Goal: Information Seeking & Learning: Learn about a topic

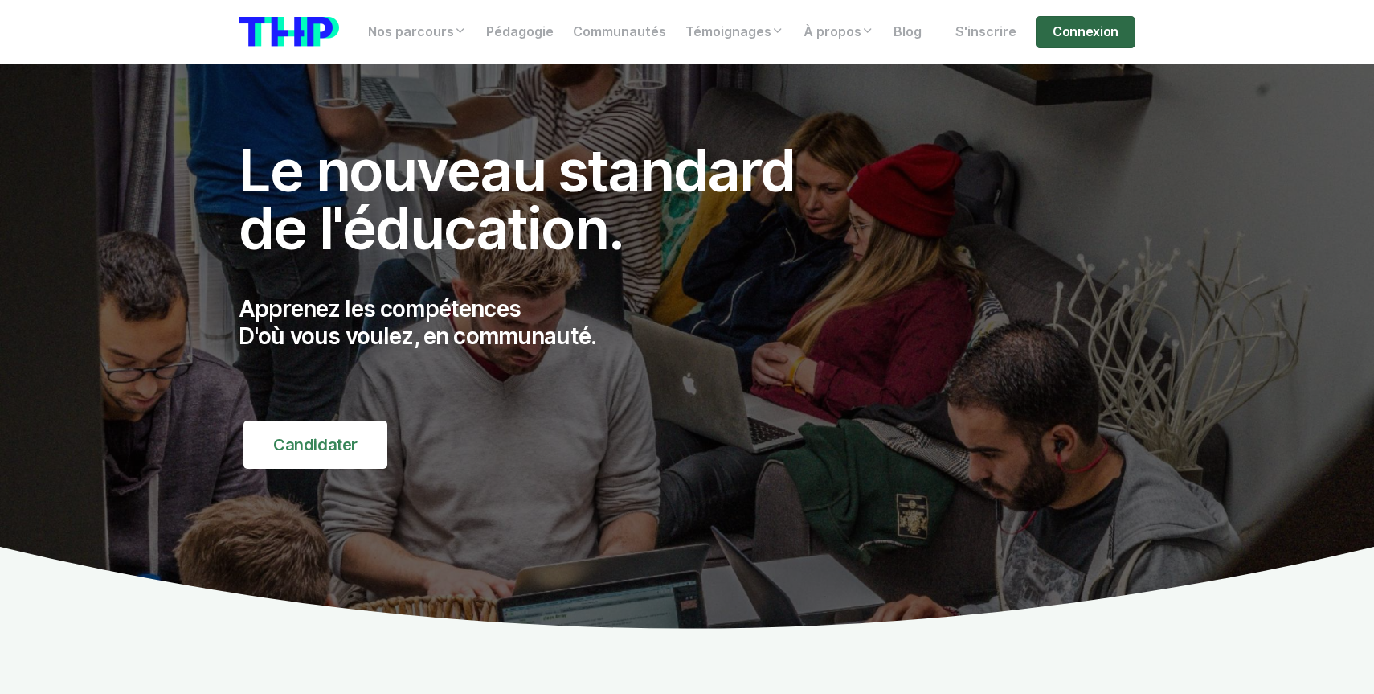
click at [1098, 29] on link "Connexion" at bounding box center [1086, 32] width 100 height 32
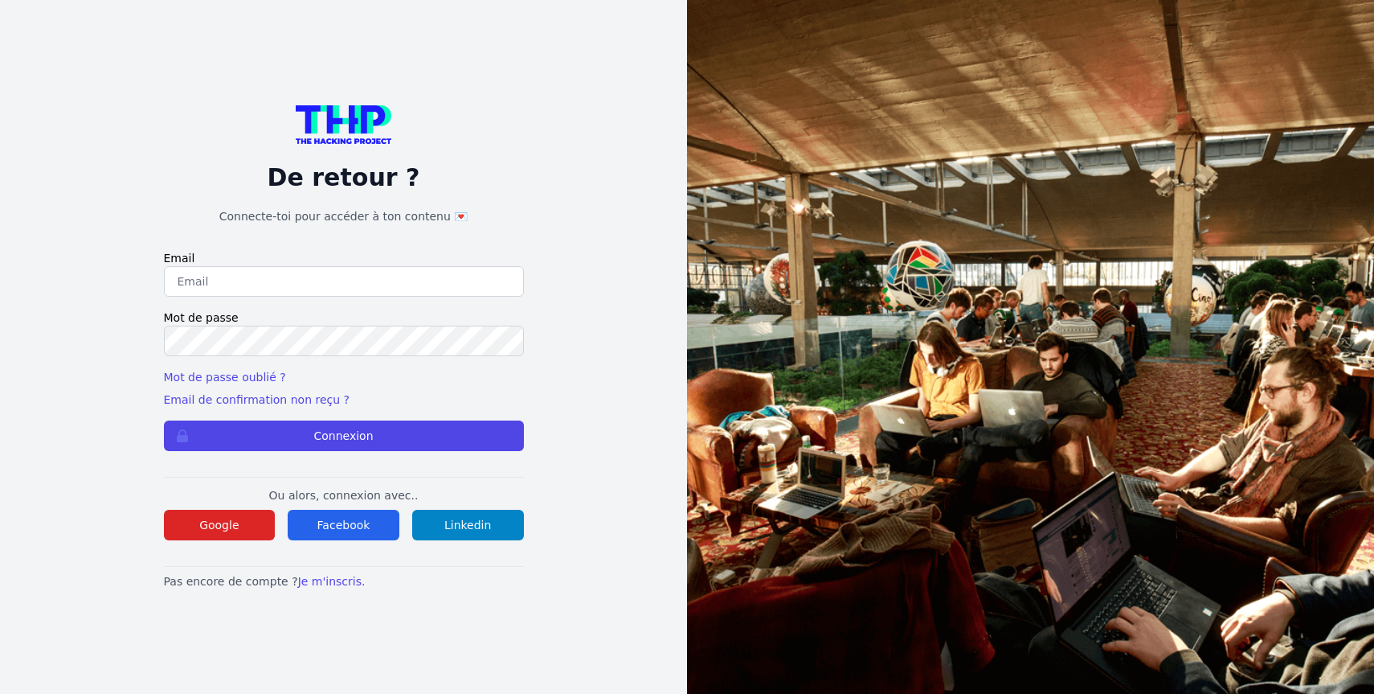
type input "toulouse.stephen01@gmail.com"
click at [144, 339] on div "De retour ? Connecte-toi pour accéder à ton contenu 💌 Email toulouse.stephen01@…" at bounding box center [343, 347] width 584 height 694
click at [347, 436] on button "Connexion" at bounding box center [344, 435] width 360 height 31
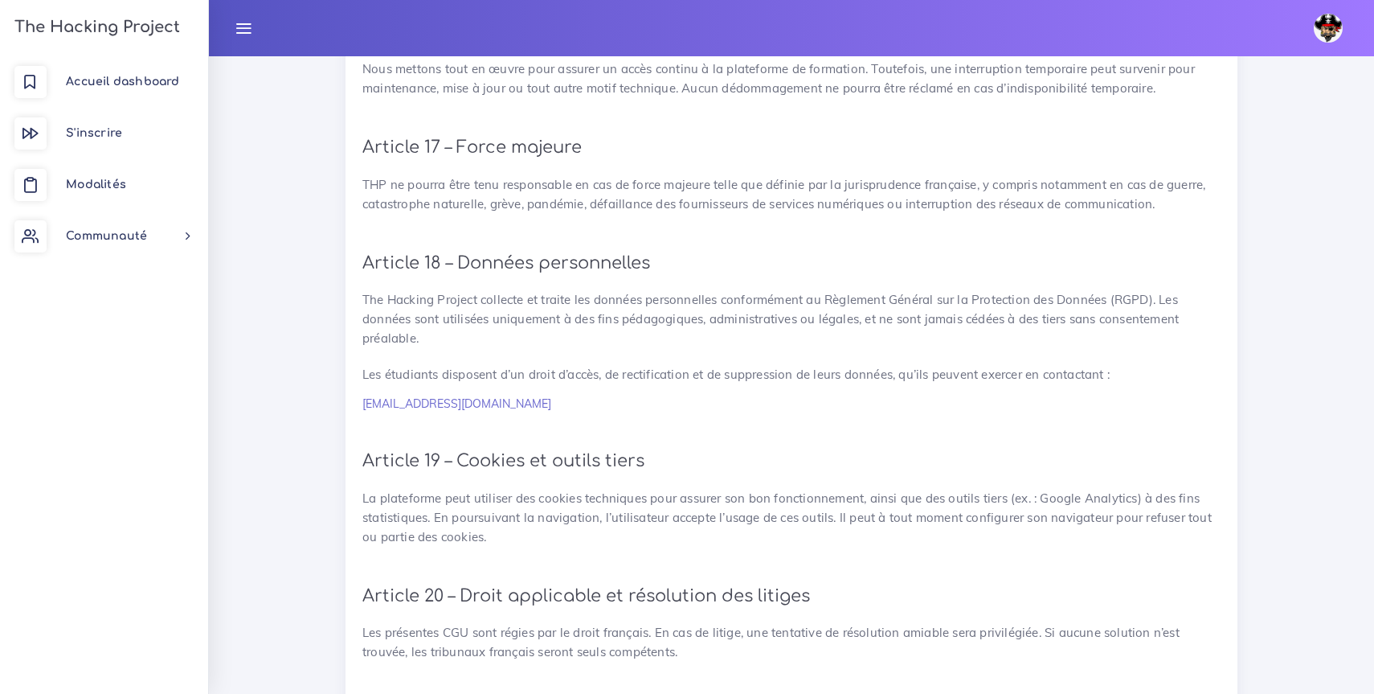
scroll to position [3550, 0]
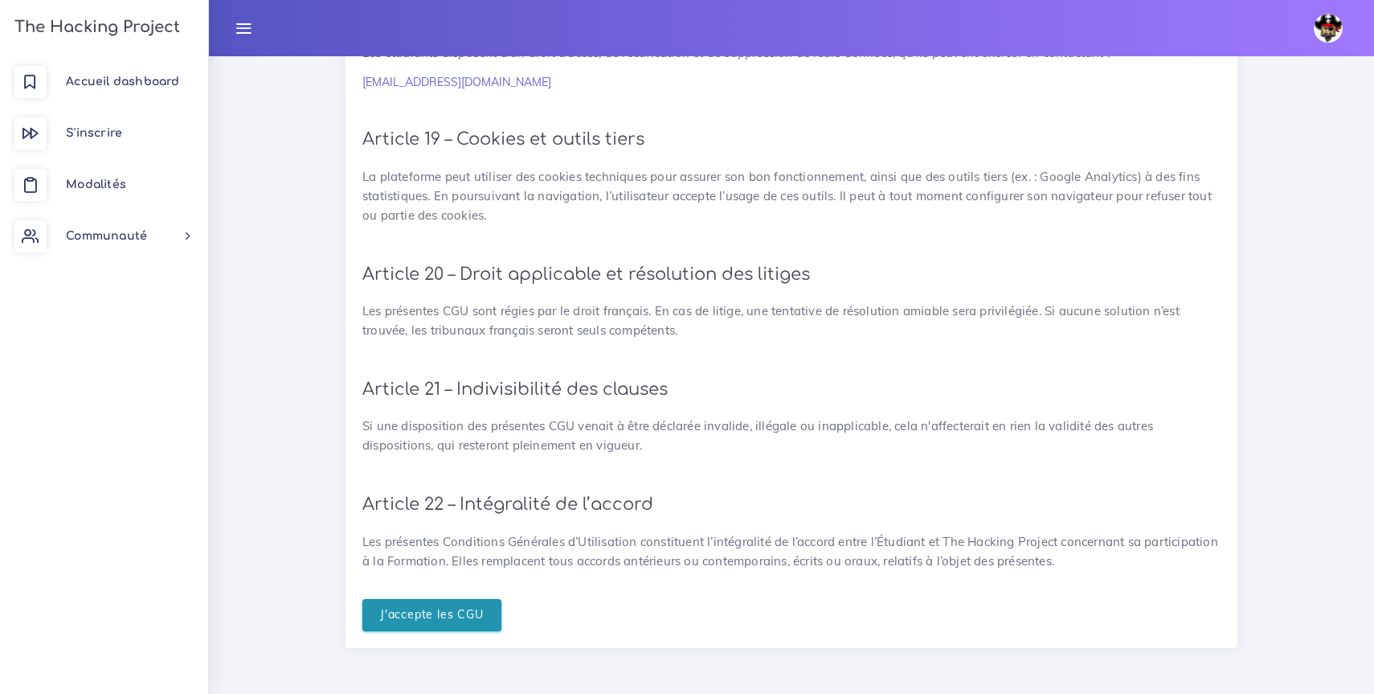
click at [415, 619] on input "J'accepte les CGU" at bounding box center [431, 615] width 139 height 33
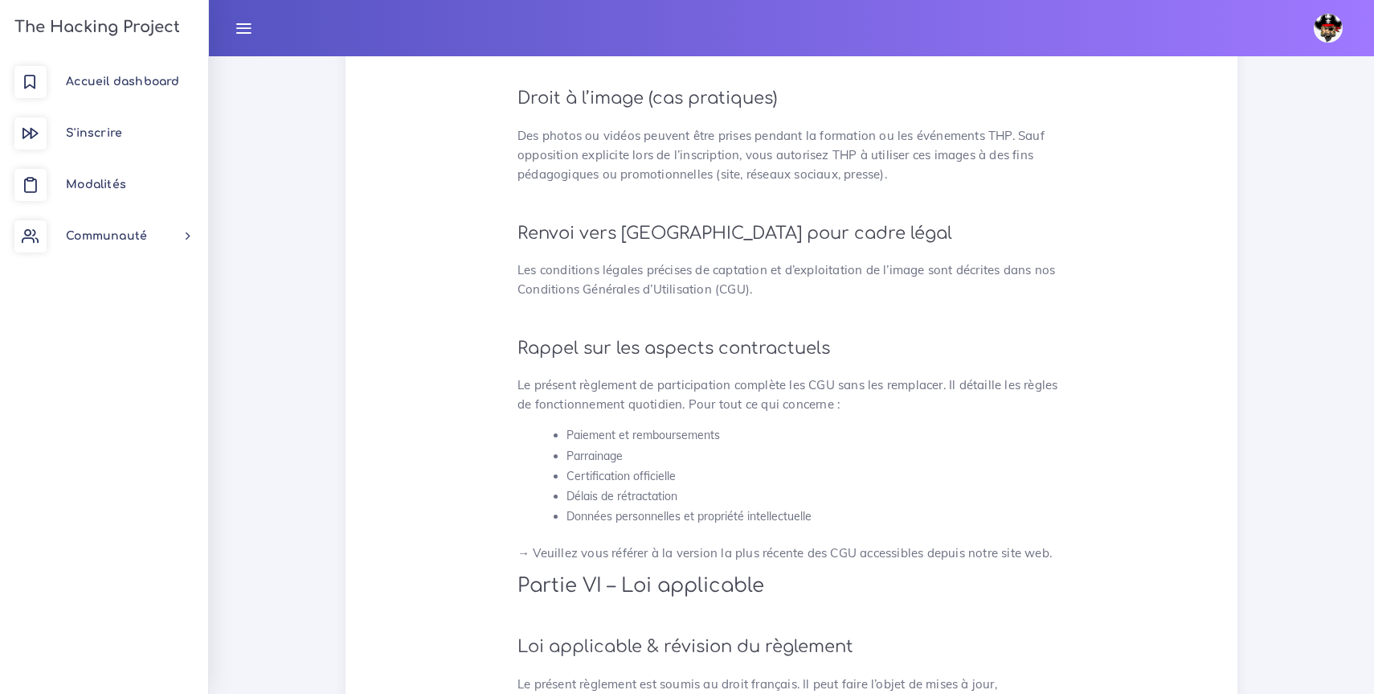
scroll to position [4198, 0]
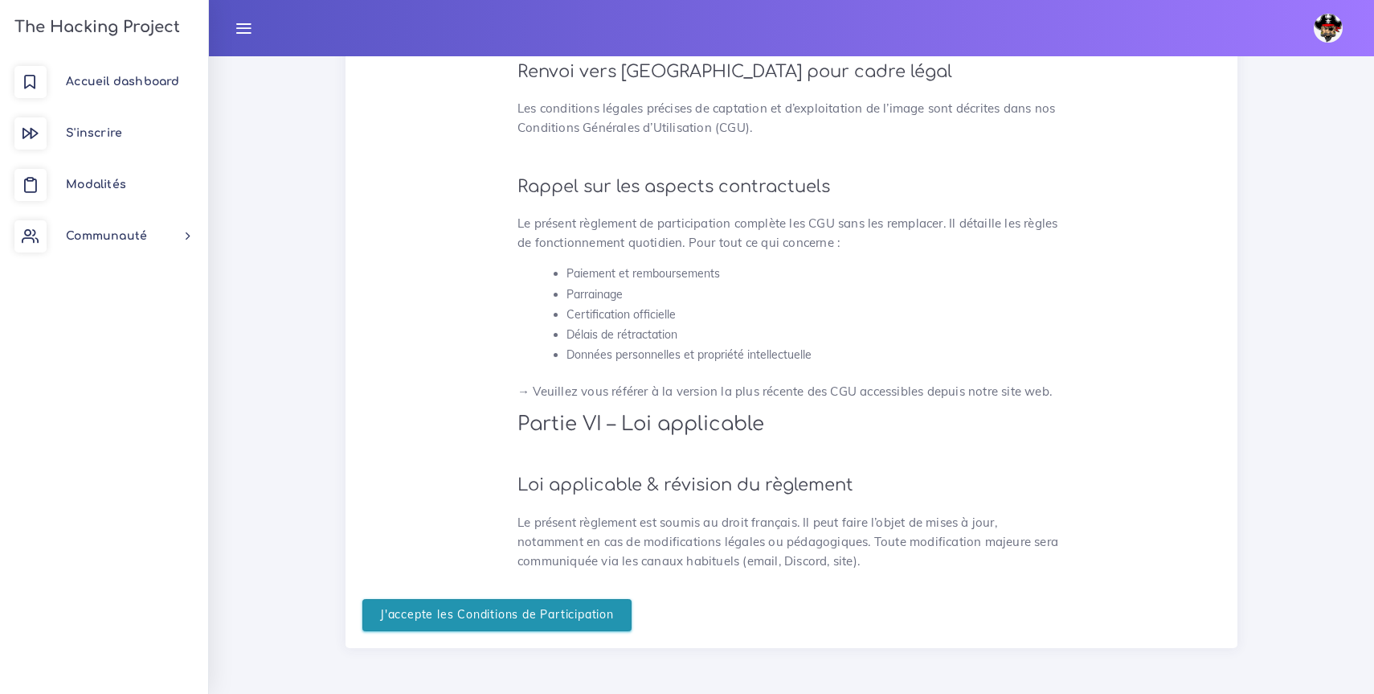
click at [476, 624] on input "J'accepte les Conditions de Participation" at bounding box center [496, 615] width 269 height 33
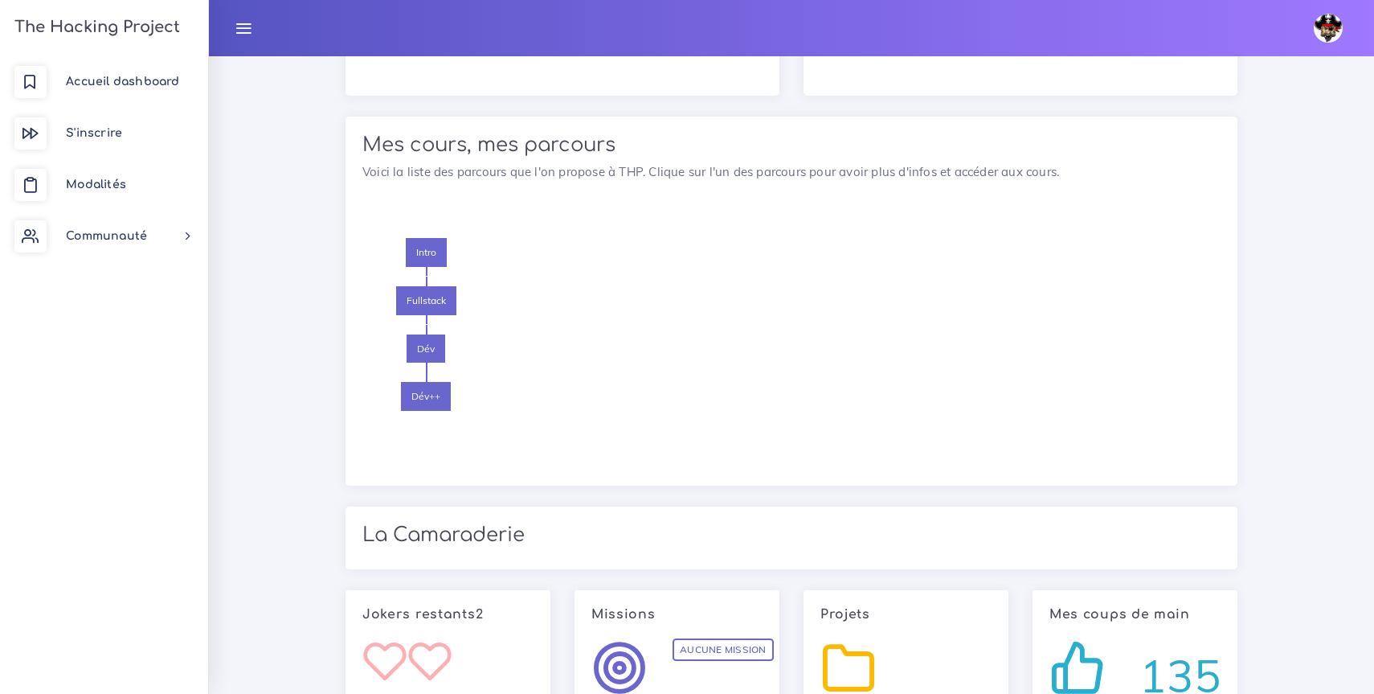
scroll to position [831, 0]
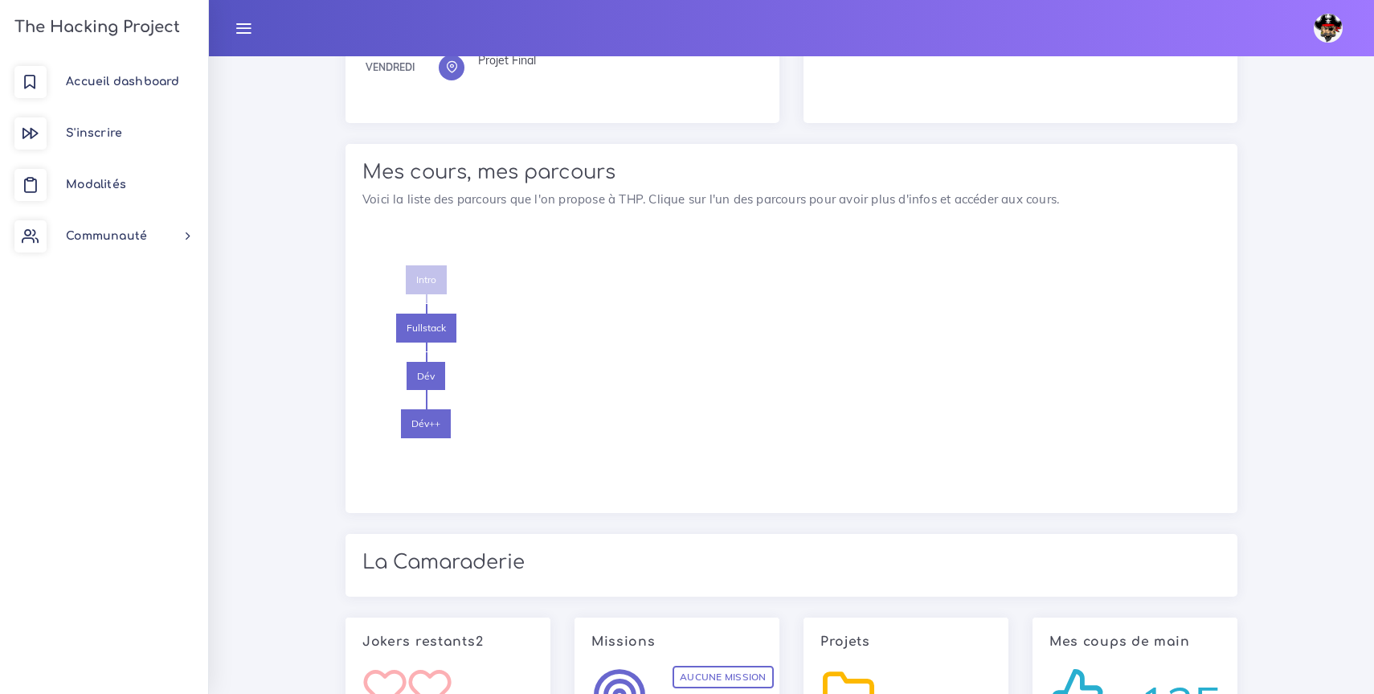
click at [427, 279] on span "Intro" at bounding box center [426, 279] width 41 height 29
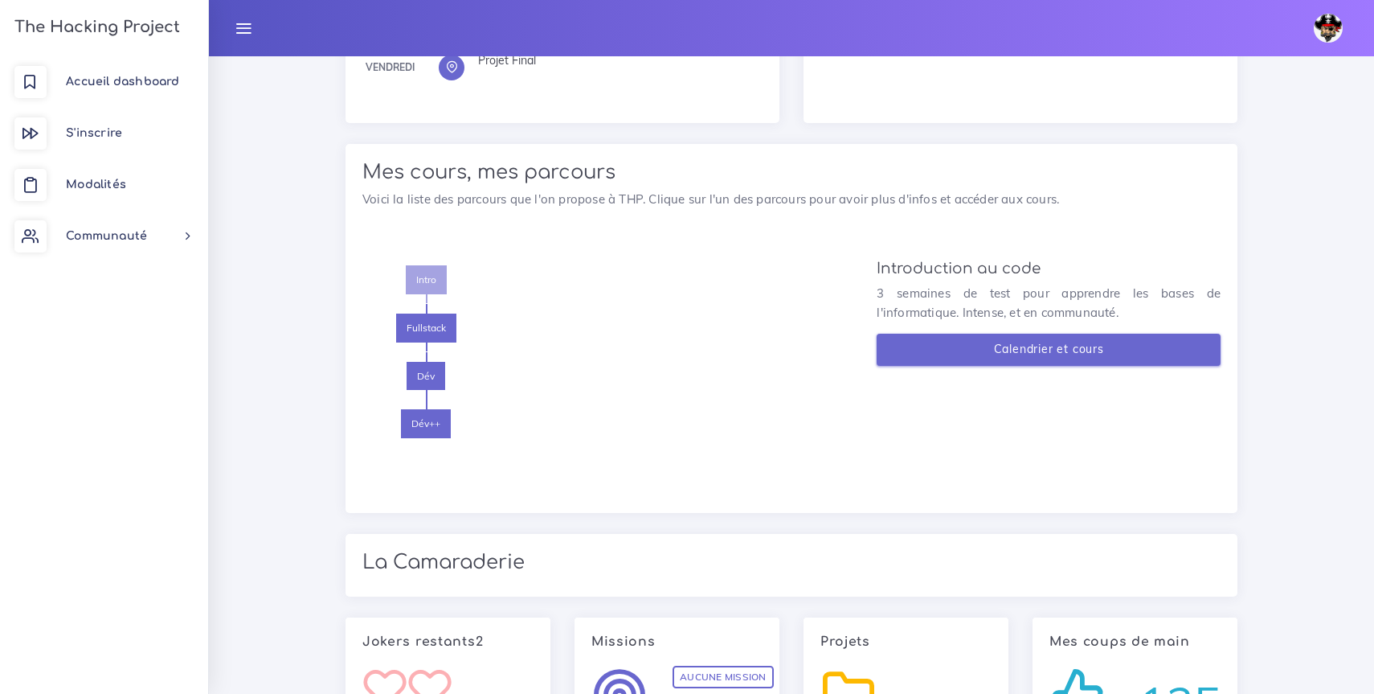
click at [974, 351] on link "Calendrier et cours" at bounding box center [1049, 350] width 344 height 33
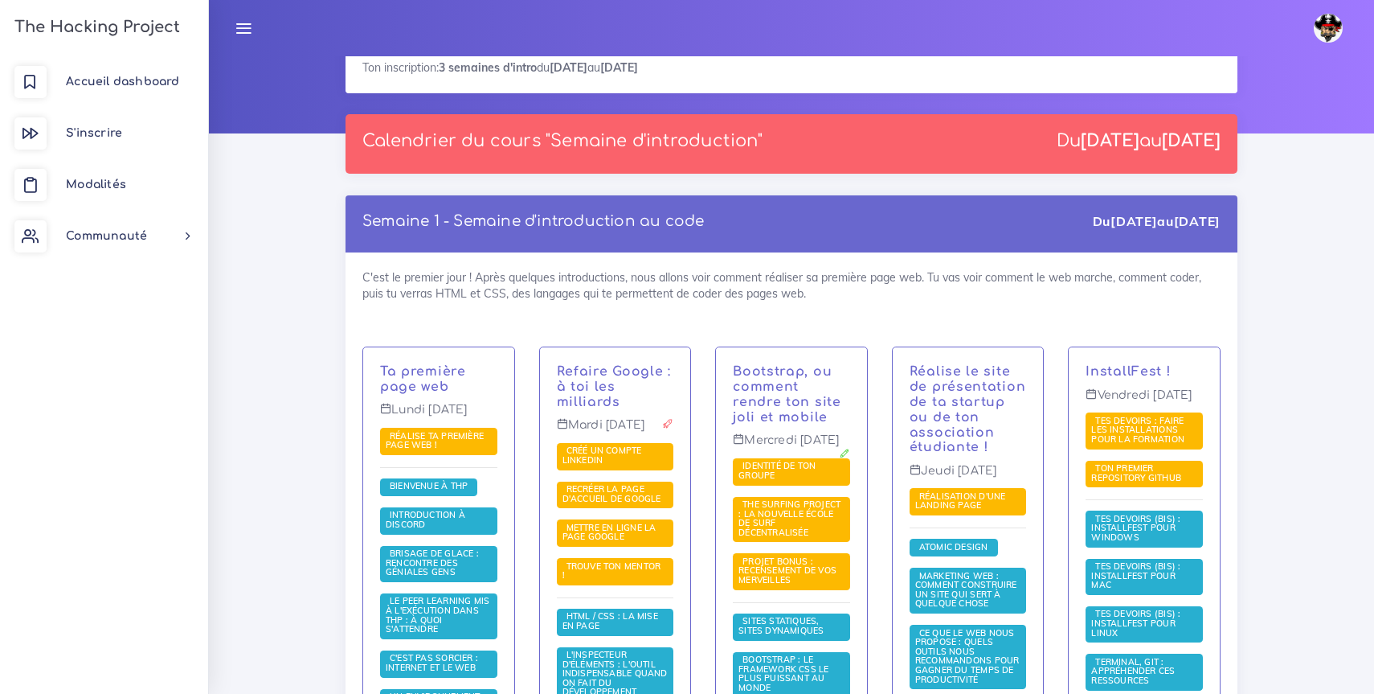
scroll to position [129, 0]
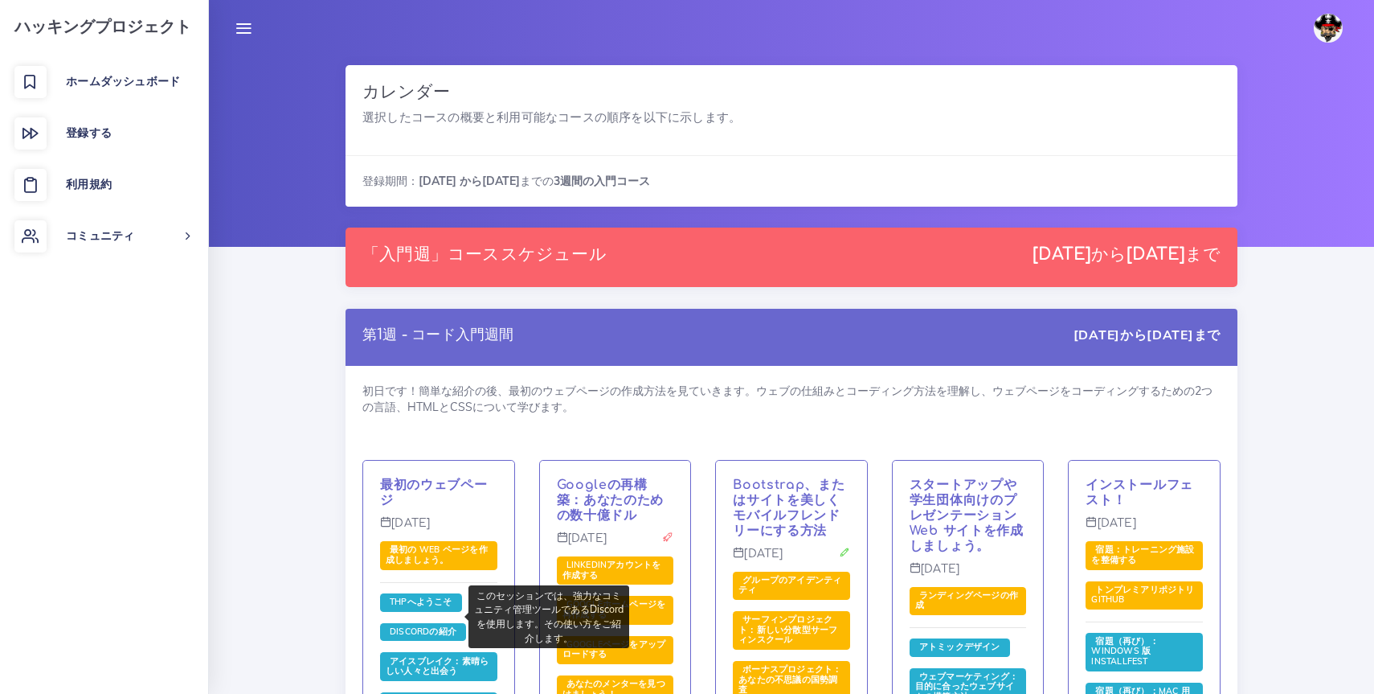
scroll to position [0, 0]
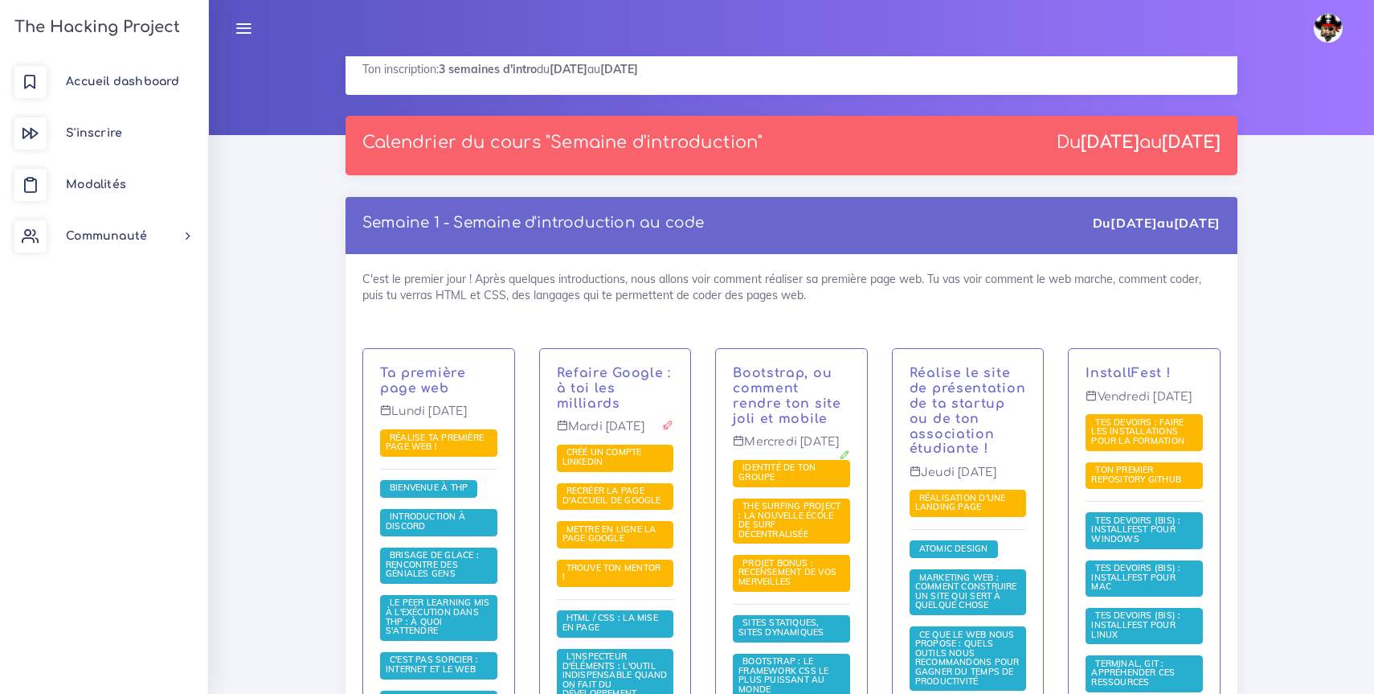
scroll to position [144, 0]
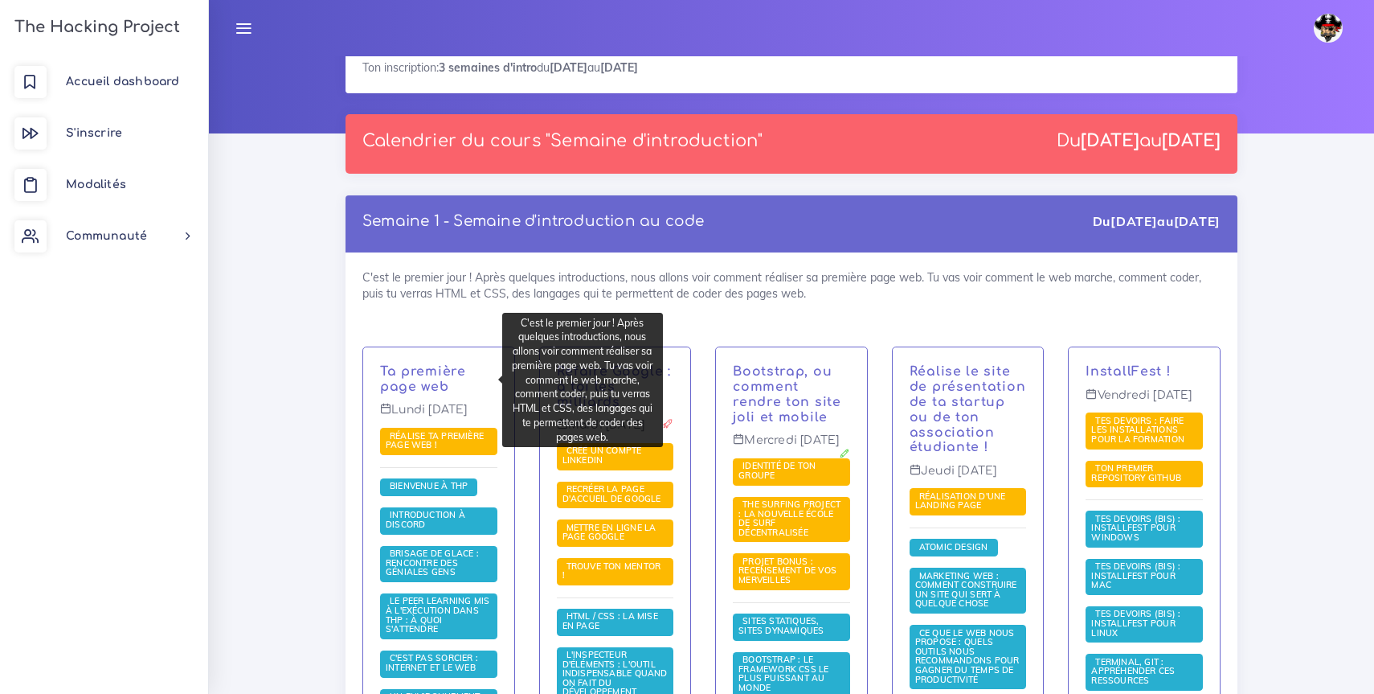
click at [448, 383] on p "Ta première page web" at bounding box center [438, 379] width 117 height 31
click at [454, 387] on p "Ta première page web" at bounding box center [438, 379] width 117 height 31
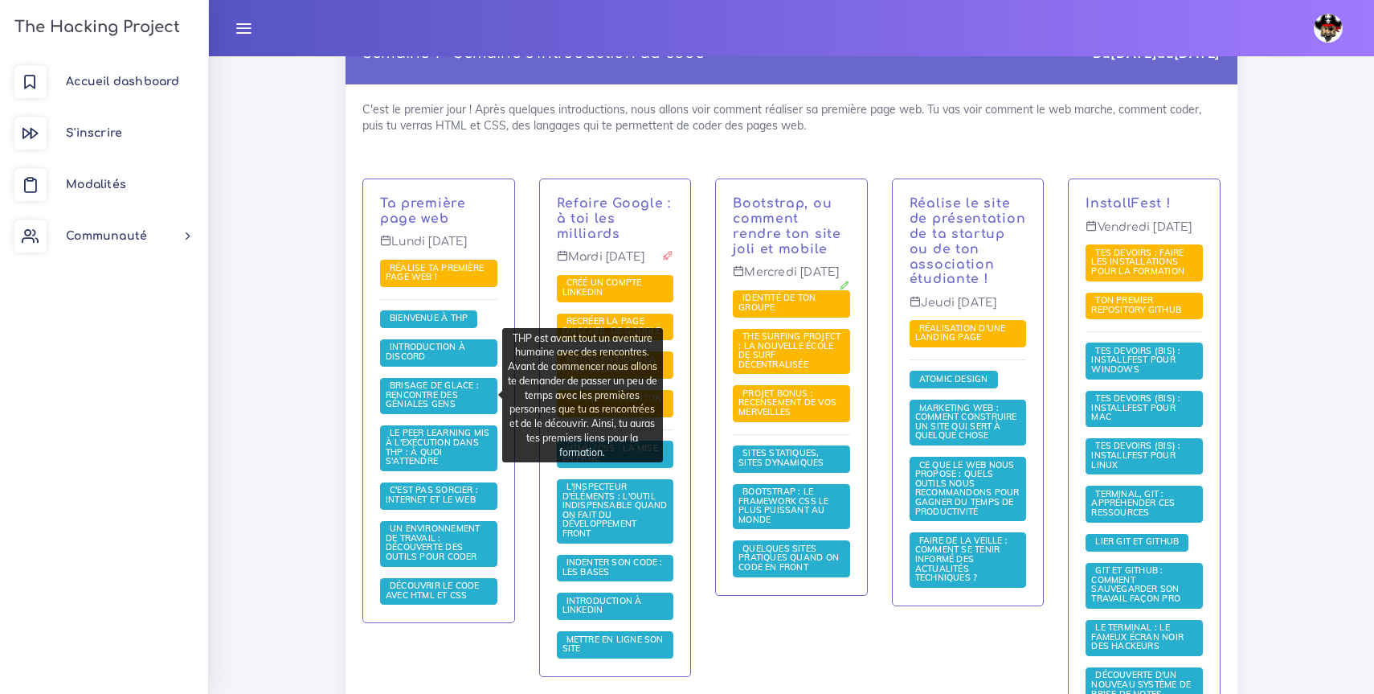
scroll to position [321, 0]
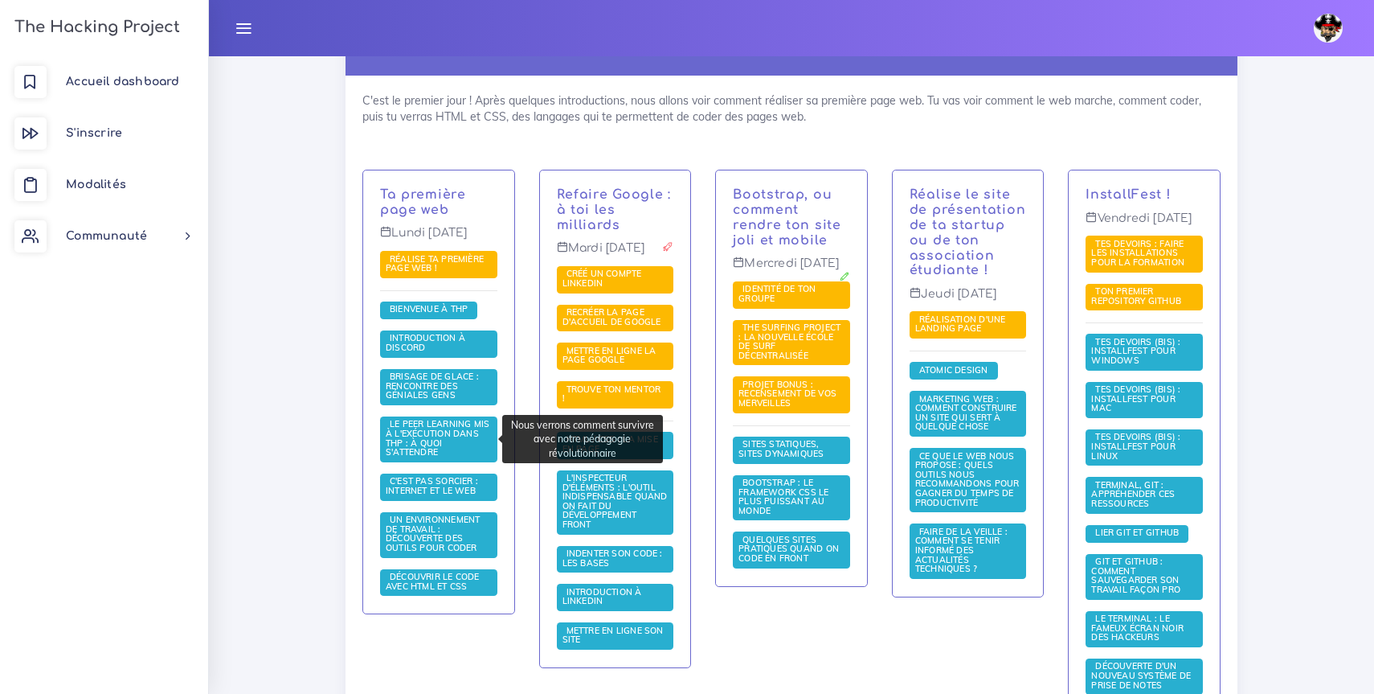
click at [456, 437] on span "Le Peer learning mis à l'exécution dans THP : à quoi s'attendre" at bounding box center [438, 437] width 104 height 39
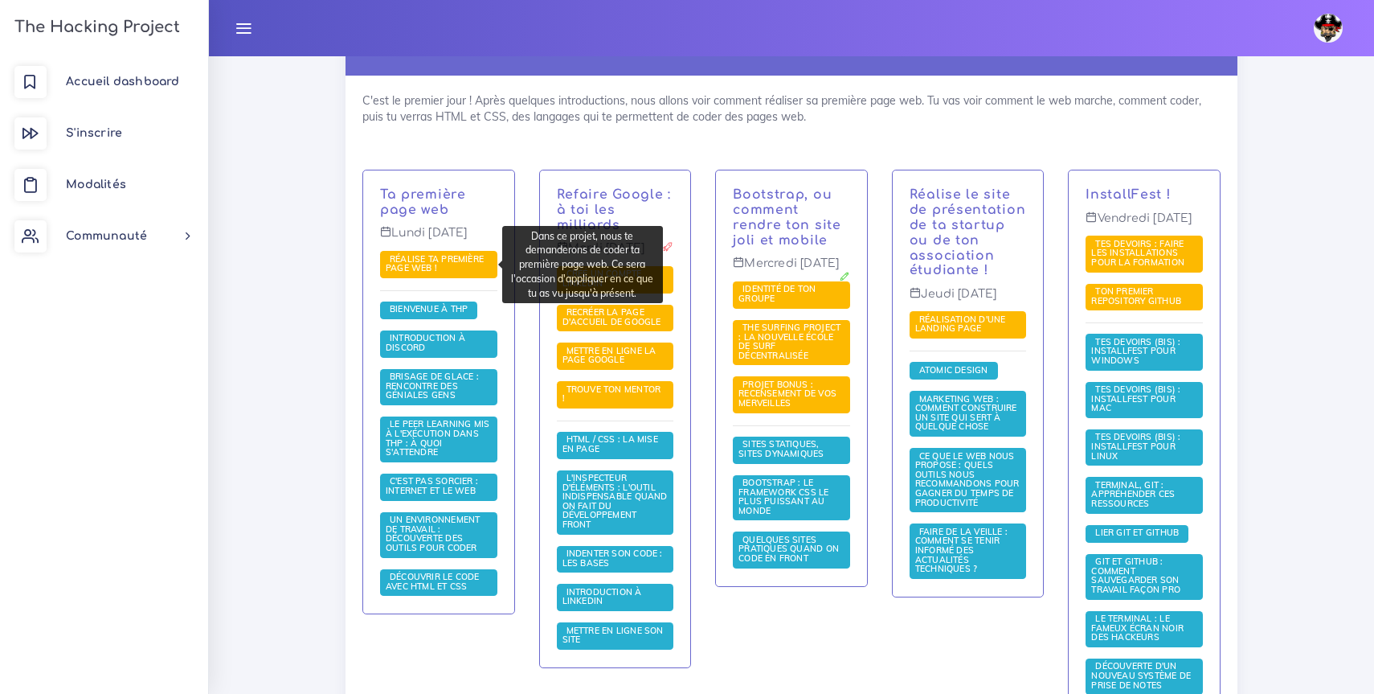
click at [450, 263] on link "Réalise ta première page web !" at bounding box center [435, 263] width 98 height 21
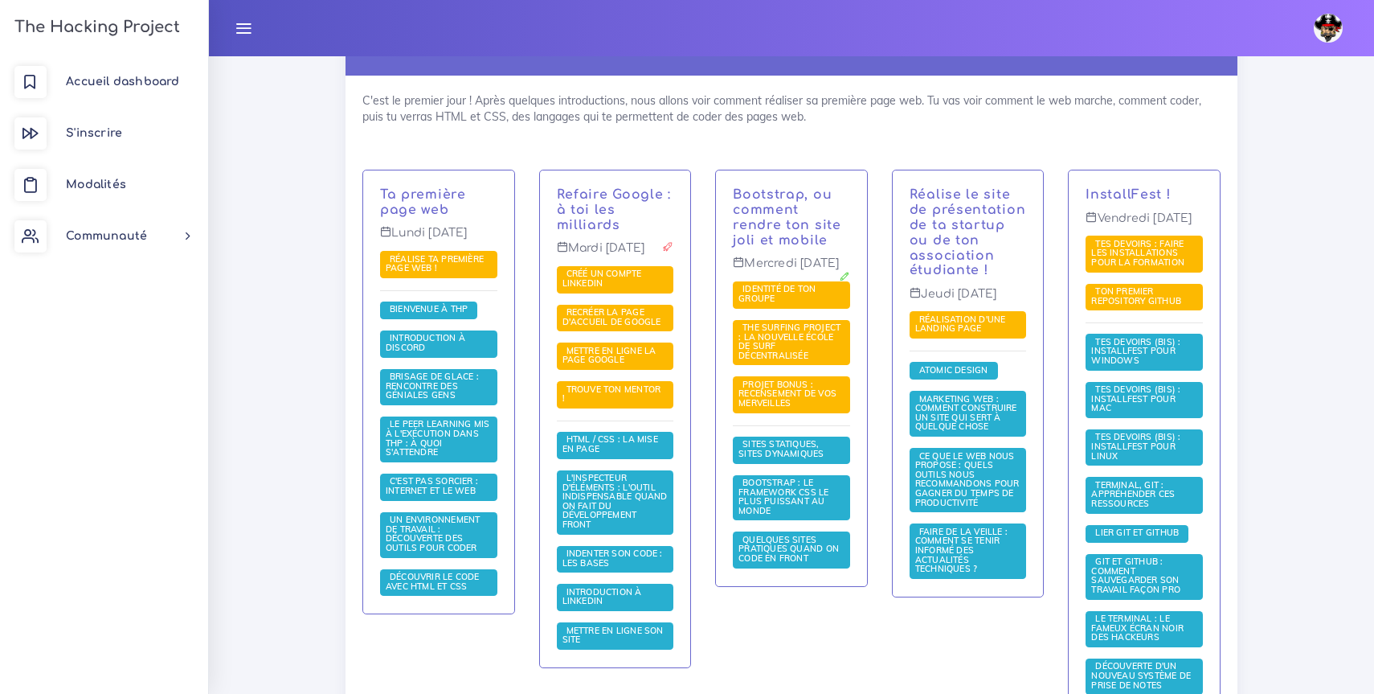
click at [469, 182] on div "Ta première page web Lundi 21 sept. Réalise ta première page web ! Bienvenue à …" at bounding box center [438, 391] width 151 height 443
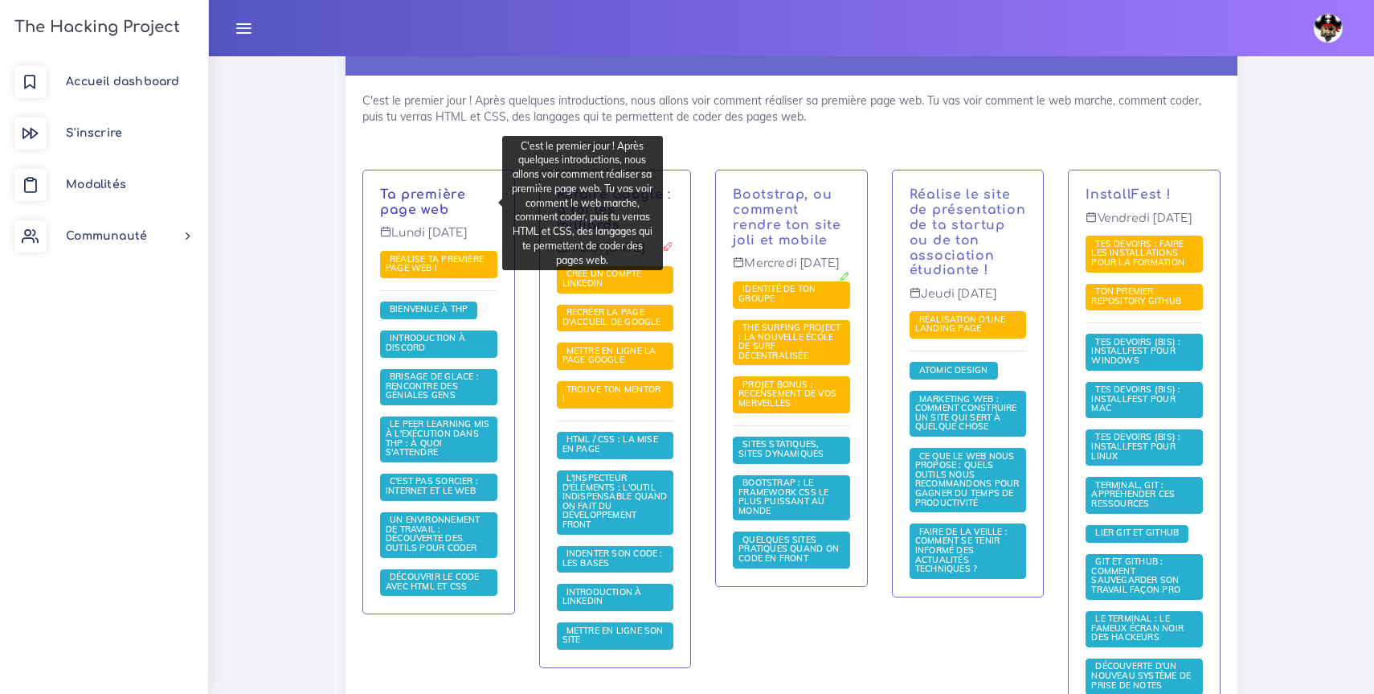
click at [432, 209] on link "Ta première page web" at bounding box center [423, 202] width 86 height 30
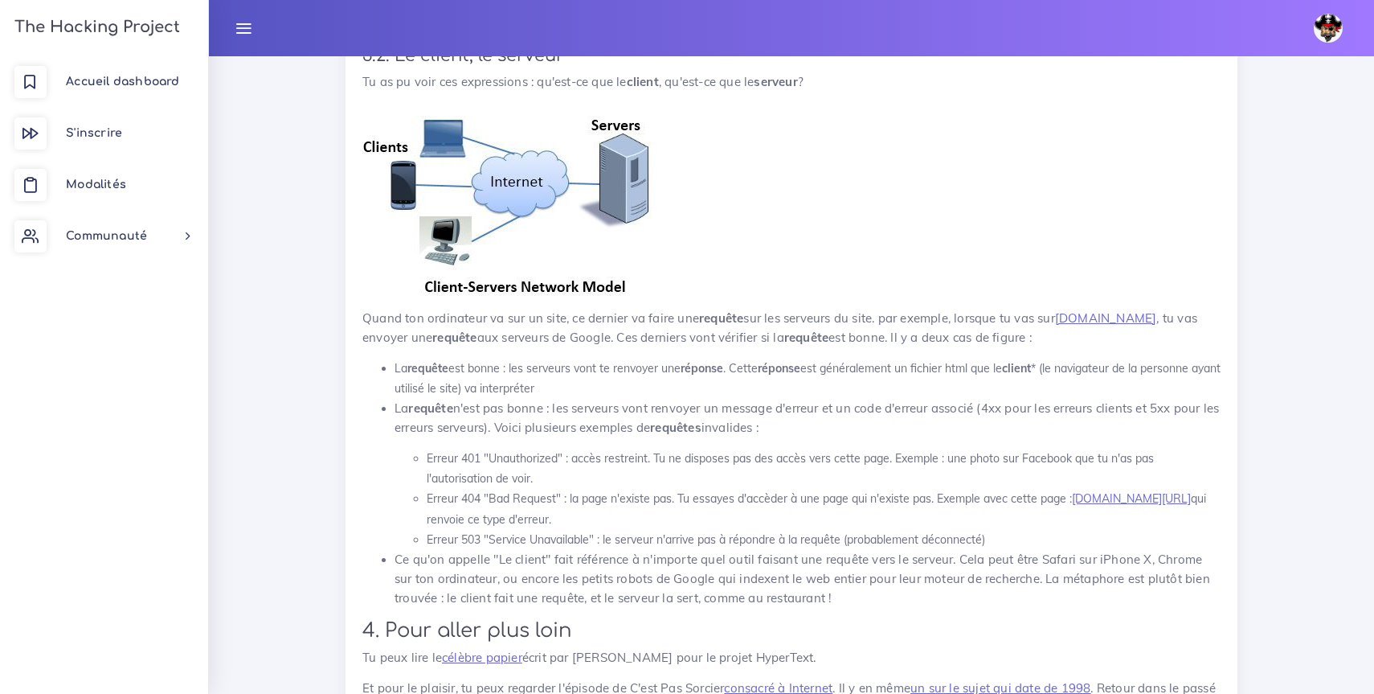
scroll to position [8781, 0]
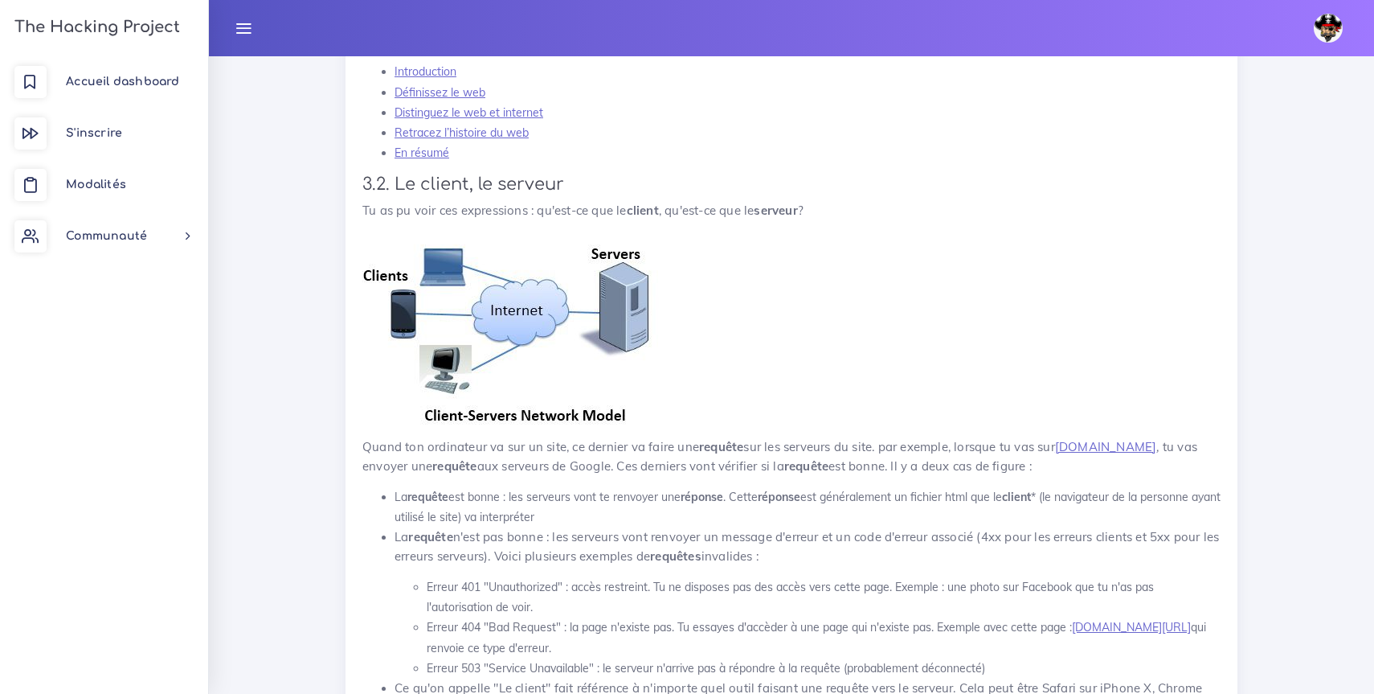
click at [366, 287] on img at bounding box center [512, 328] width 301 height 194
click at [804, 354] on p at bounding box center [791, 328] width 858 height 194
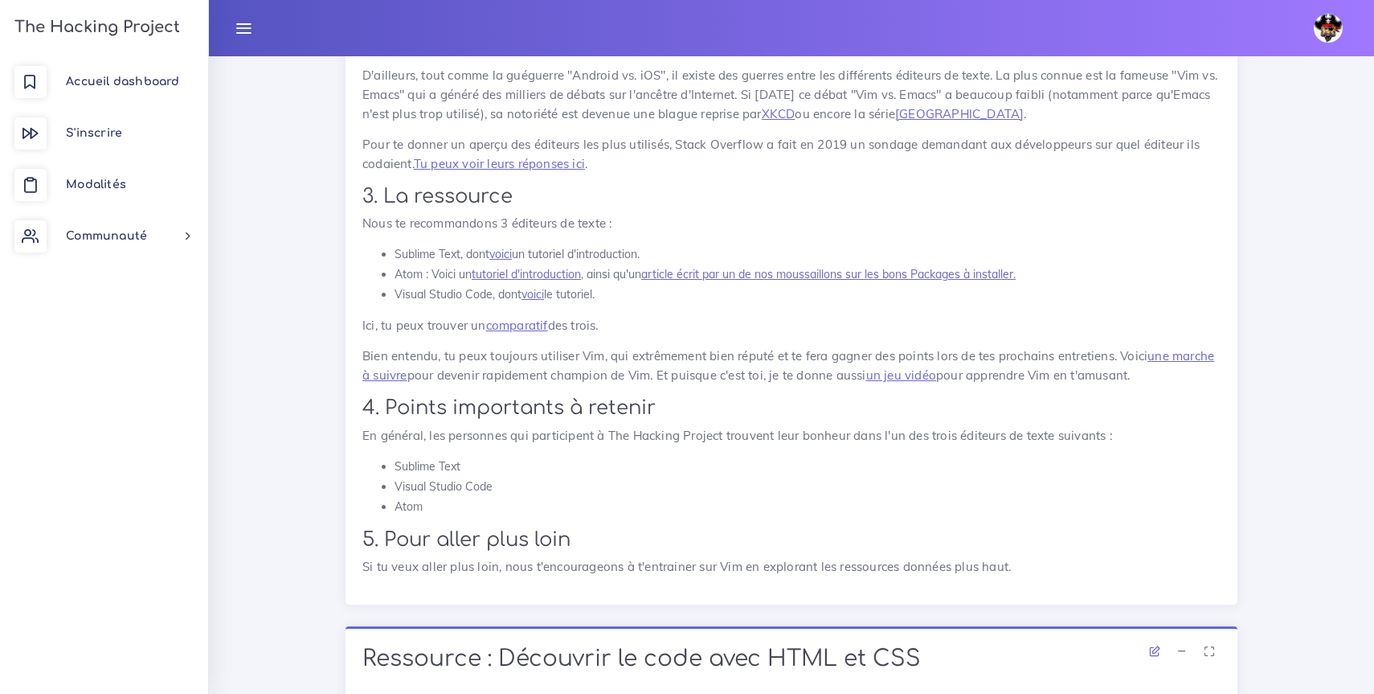
scroll to position [10092, 0]
click at [542, 280] on link "tutoriel d'introduction" at bounding box center [526, 272] width 109 height 14
click at [509, 260] on link "voici" at bounding box center [500, 252] width 23 height 14
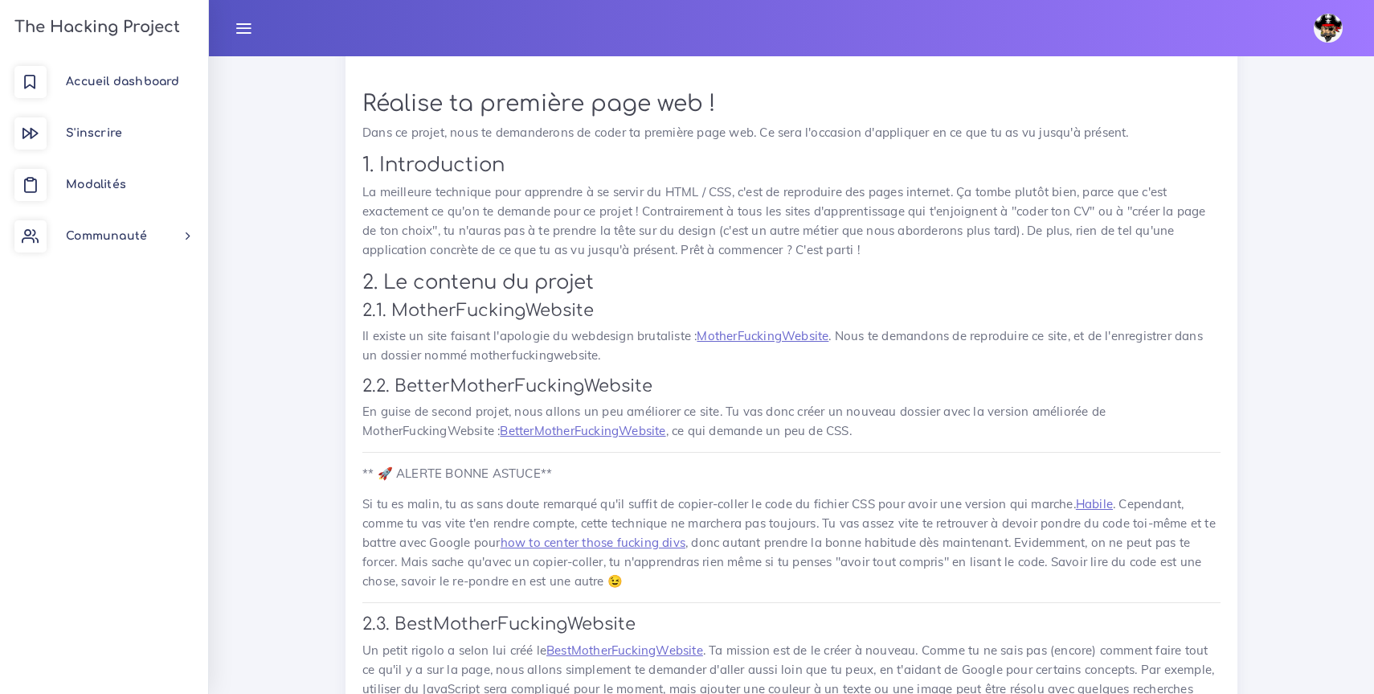
scroll to position [948, 0]
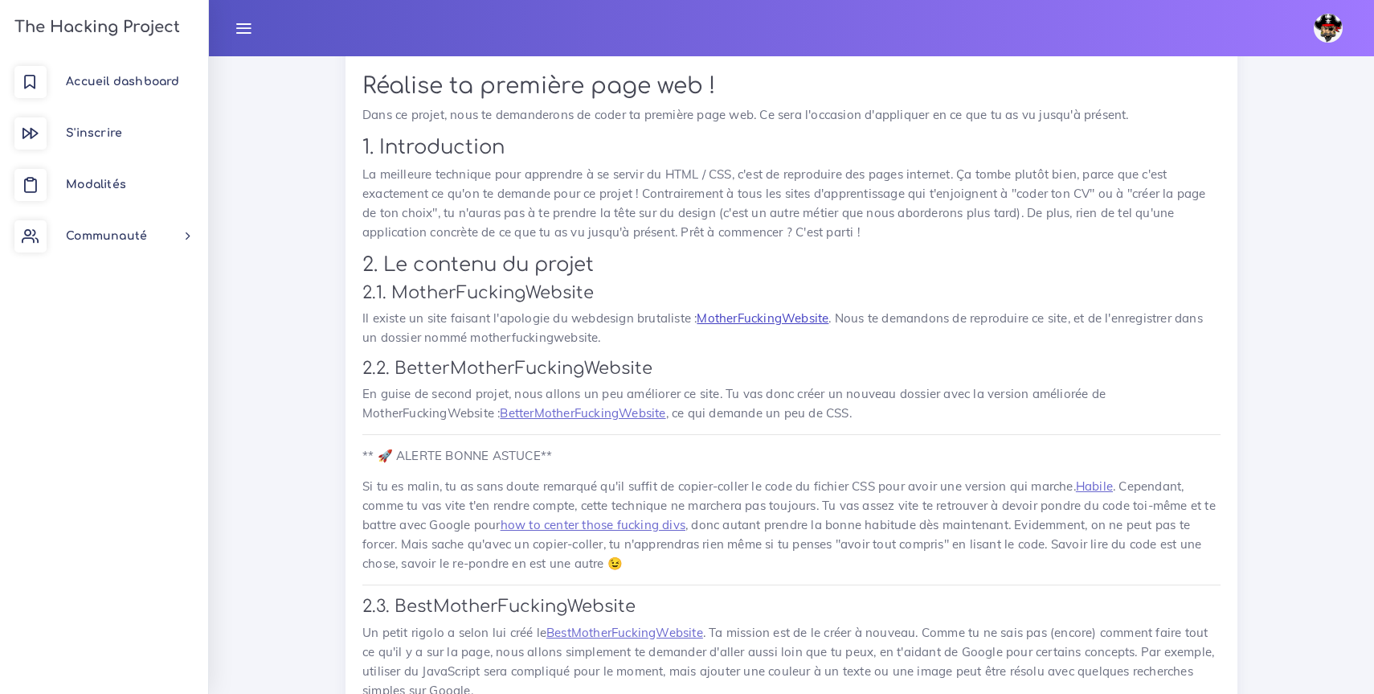
click at [731, 310] on link "MotherFuckingWebsite" at bounding box center [763, 317] width 132 height 15
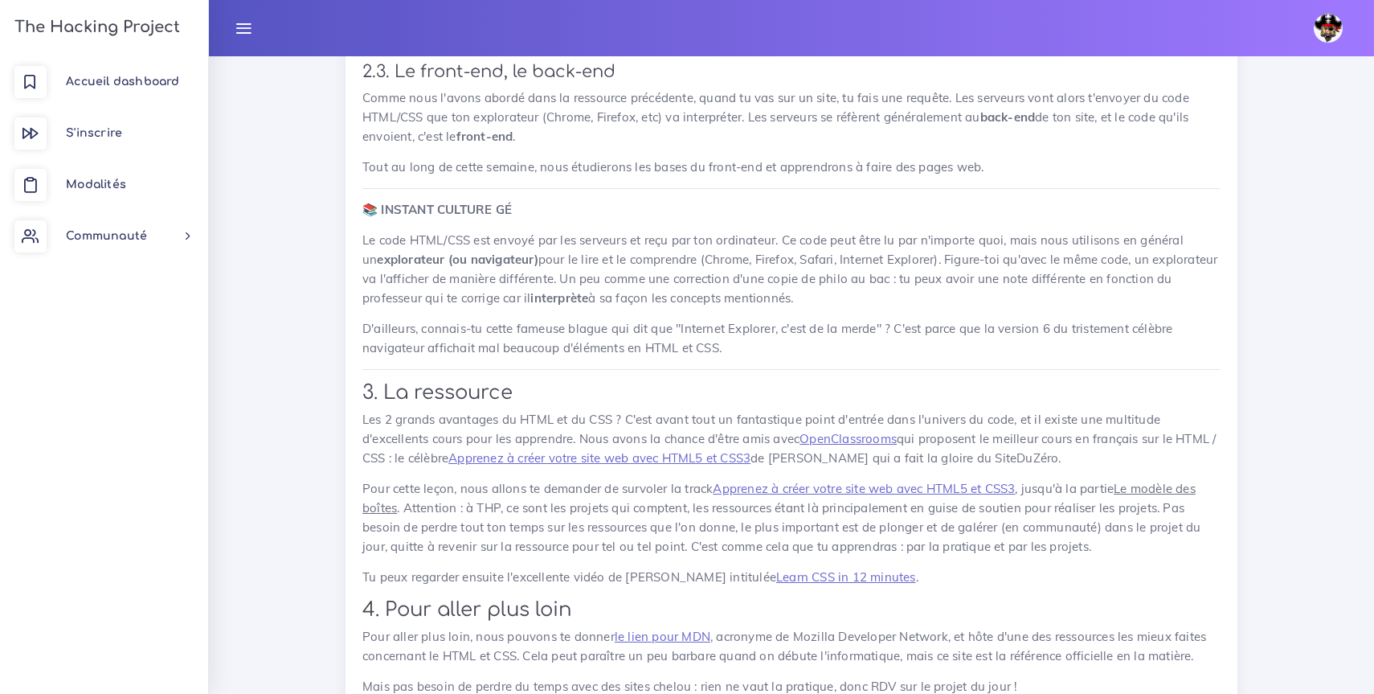
scroll to position [13144, 0]
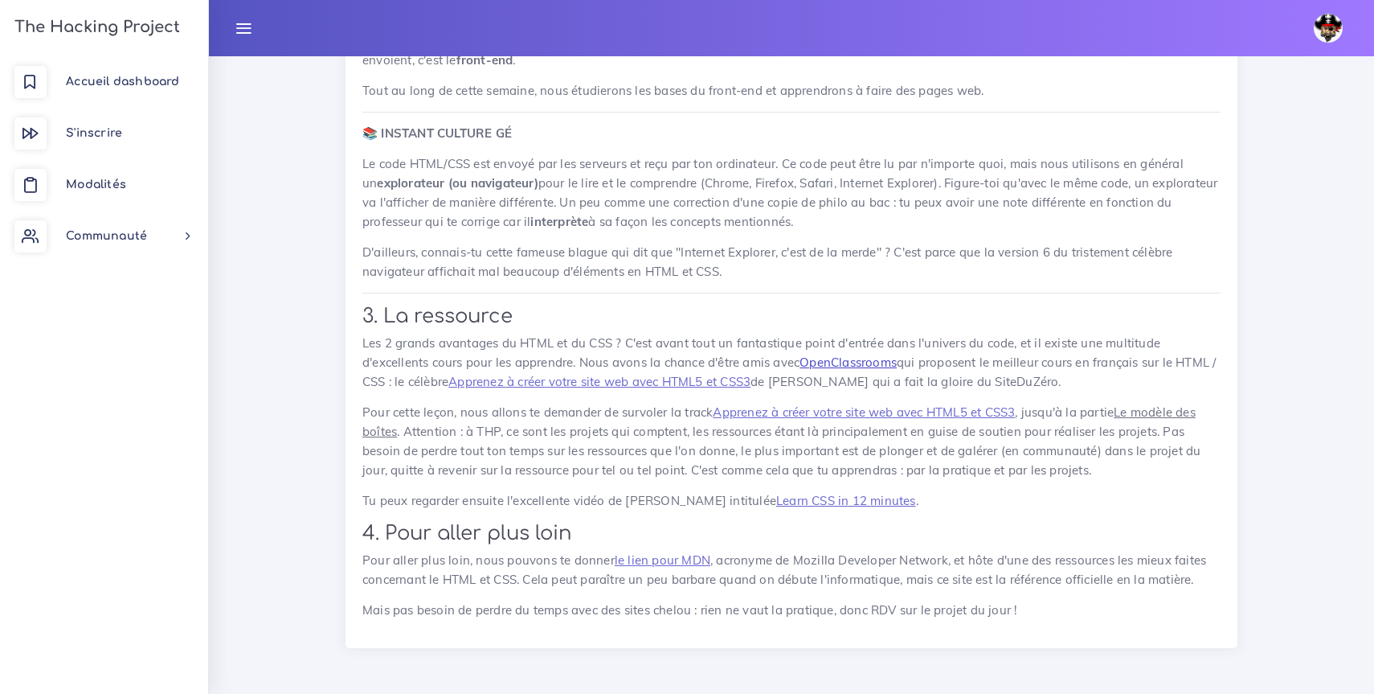
click at [875, 364] on link "OpenClassrooms" at bounding box center [848, 361] width 97 height 15
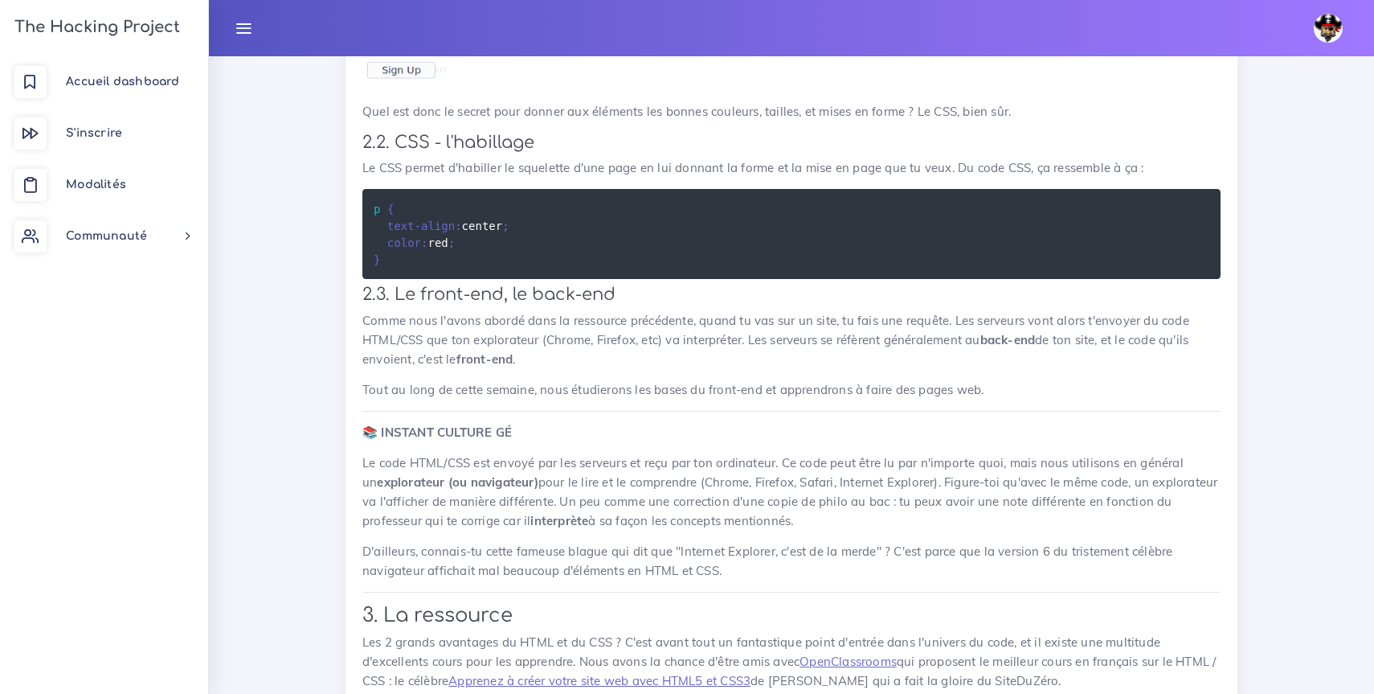
scroll to position [12561, 0]
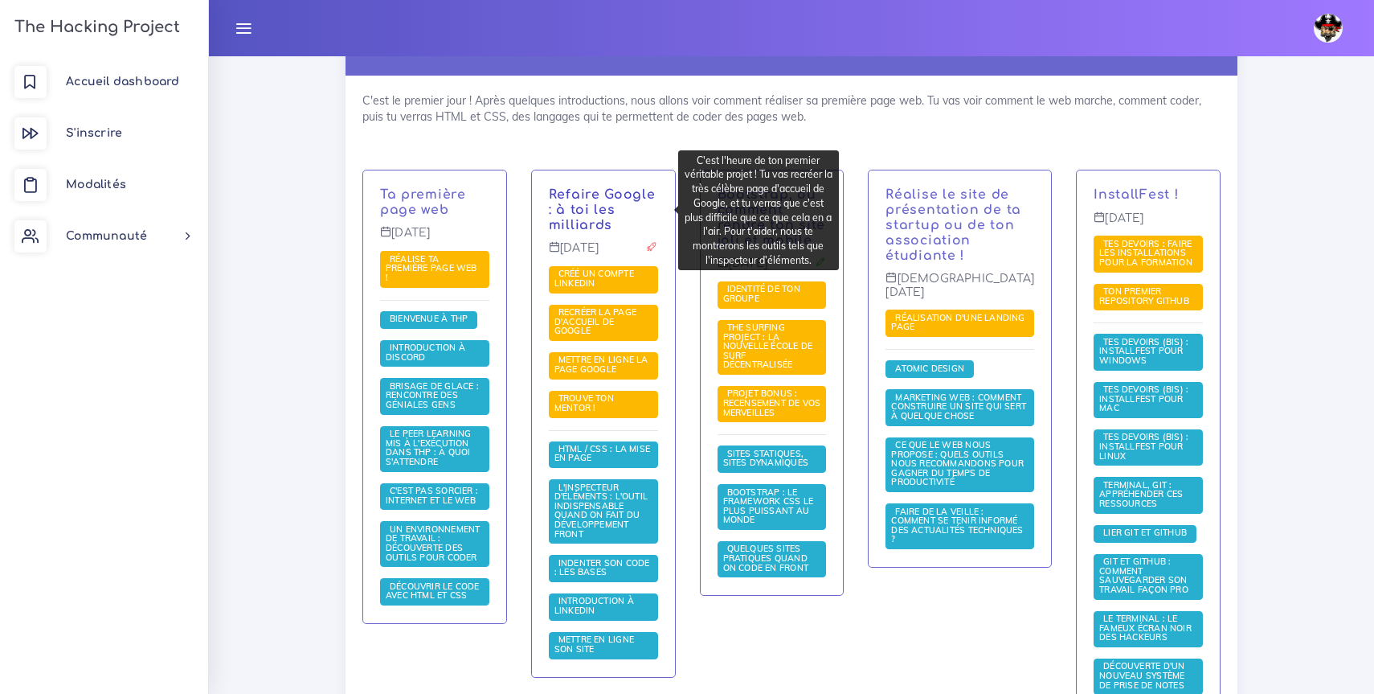
click at [620, 189] on link "Refaire Google : à toi les milliards" at bounding box center [602, 209] width 107 height 45
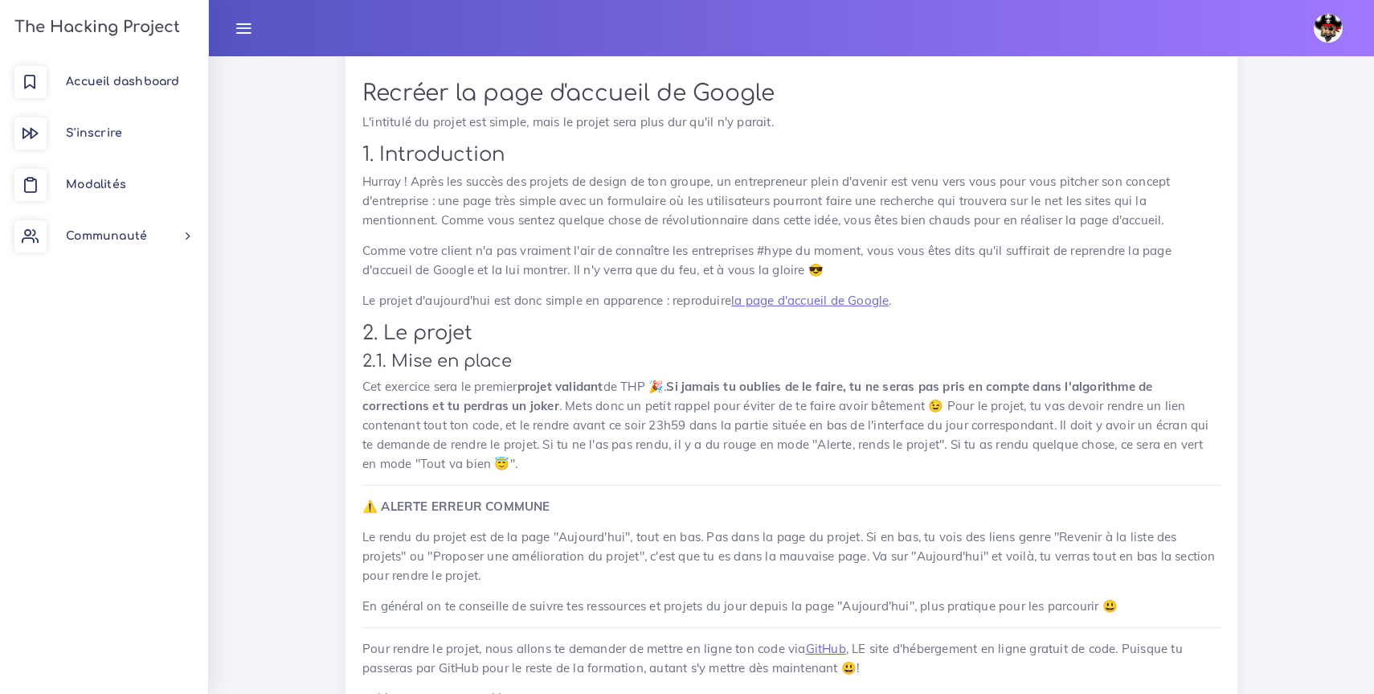
scroll to position [1700, 0]
click at [828, 295] on link "la page d'accueil de Google" at bounding box center [810, 302] width 158 height 15
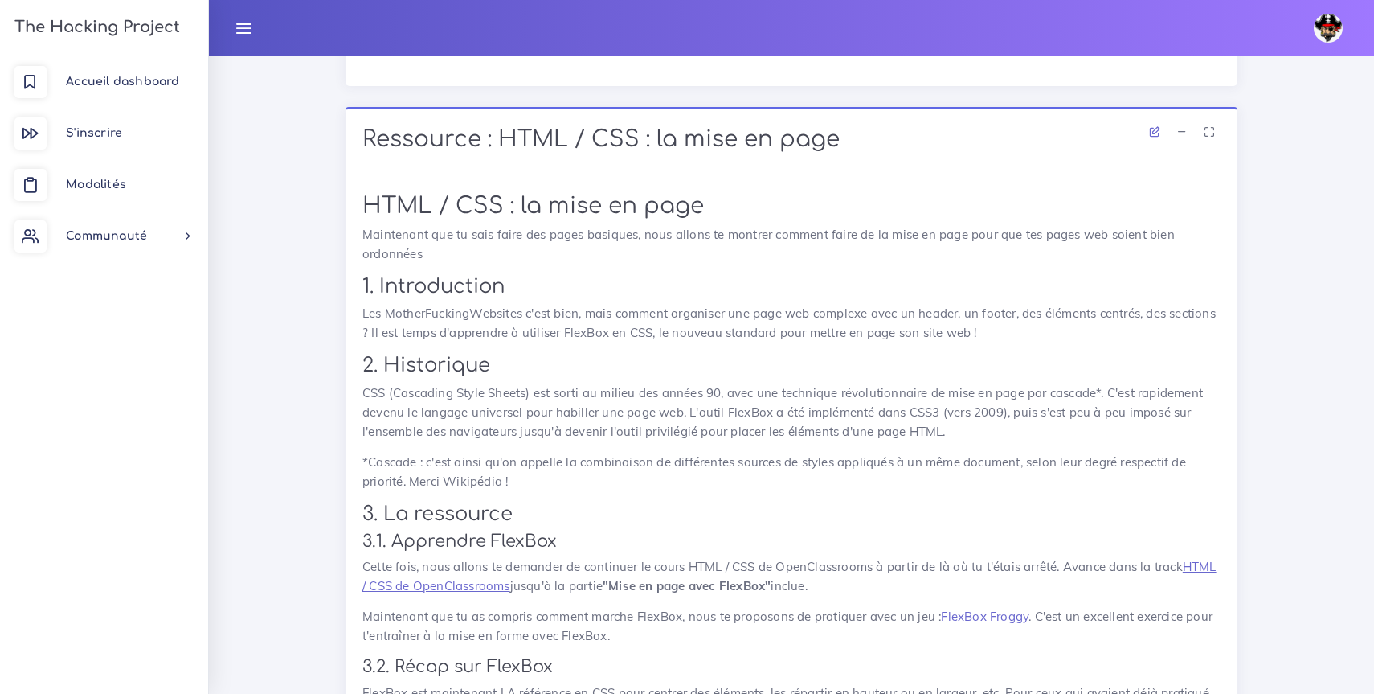
scroll to position [7302, 0]
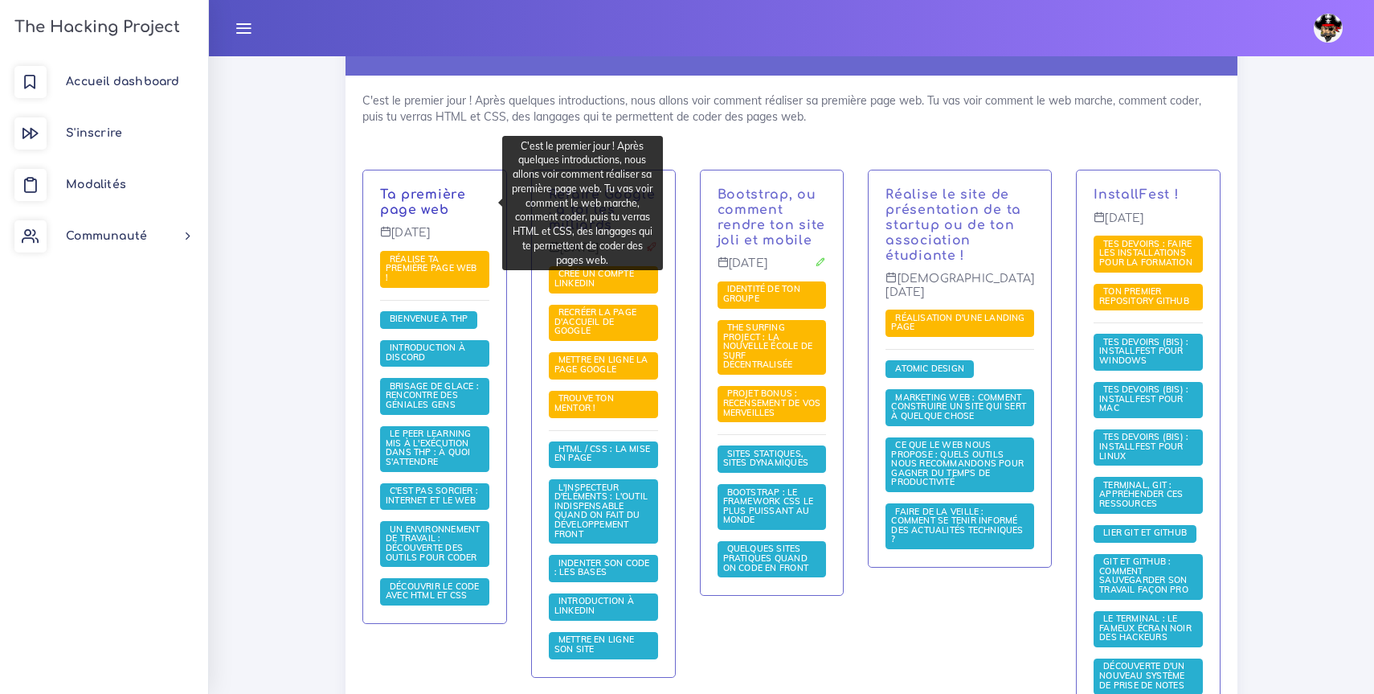
click at [443, 188] on link "Ta première page web" at bounding box center [423, 202] width 86 height 30
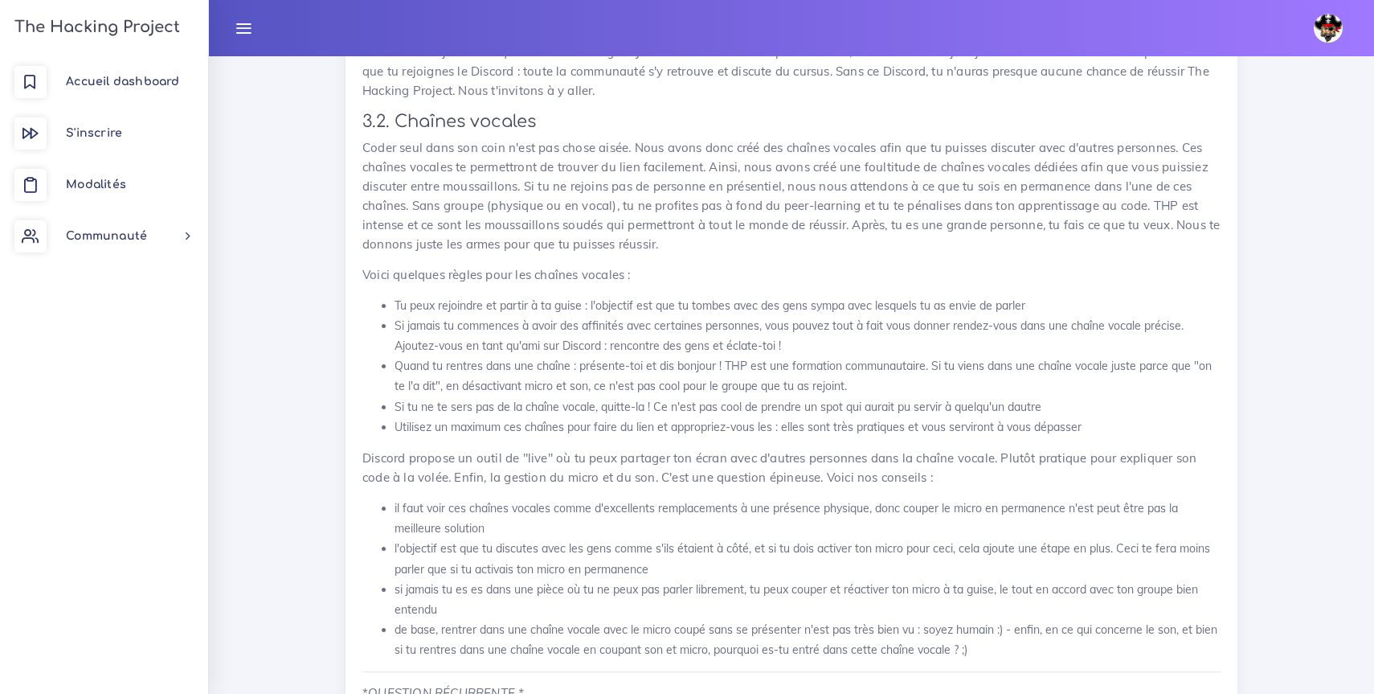
scroll to position [2891, 0]
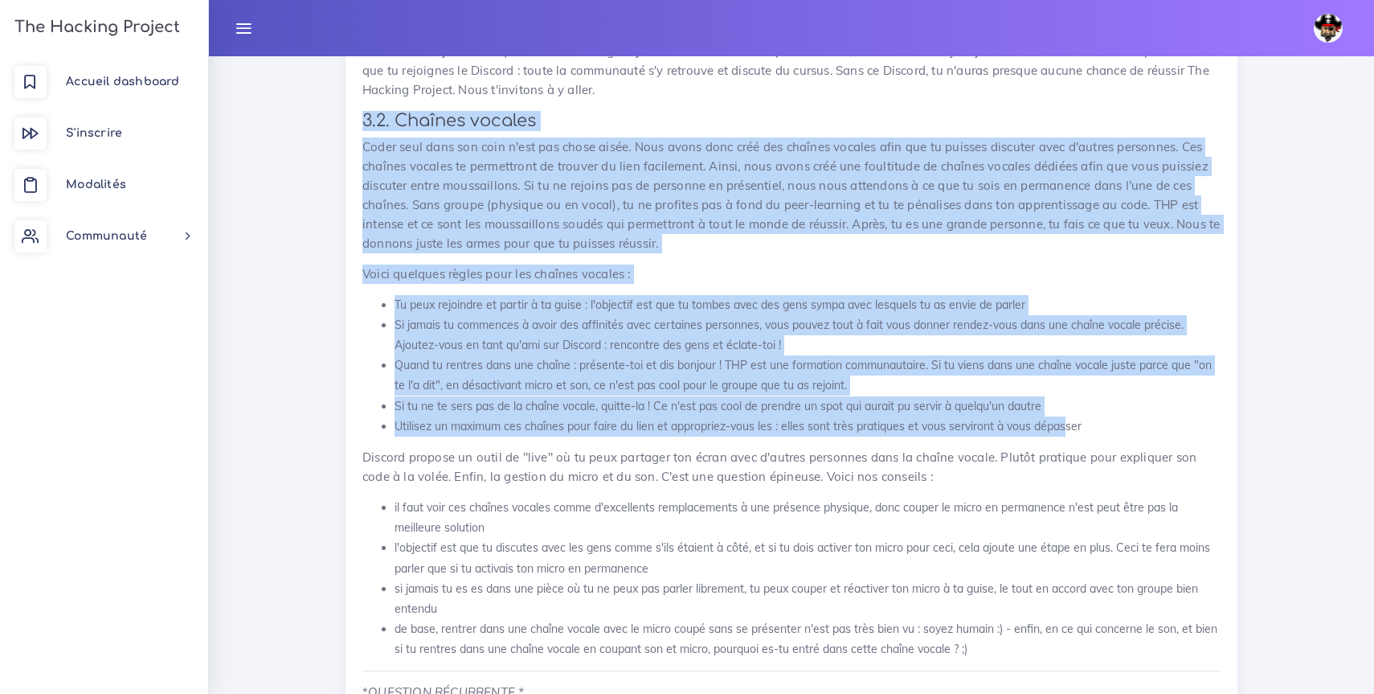
drag, startPoint x: 351, startPoint y: 91, endPoint x: 1064, endPoint y: 392, distance: 774.0
click at [1067, 394] on div "Introduction à Discord Pour cette session, nous allons utiliser Discord, un pui…" at bounding box center [792, 523] width 892 height 1828
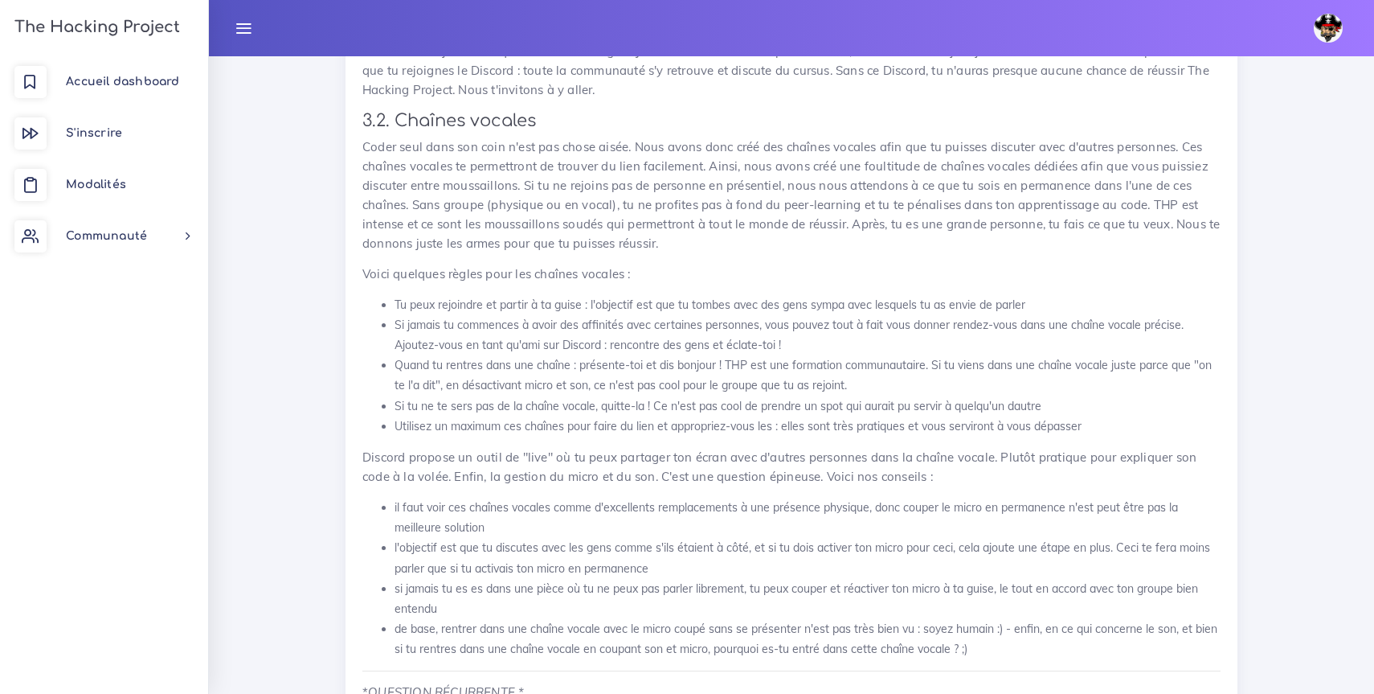
click at [1110, 416] on li "Utilisez un maximum ces chaînes pour faire du lien et appropriez-vous les : ell…" at bounding box center [808, 426] width 826 height 20
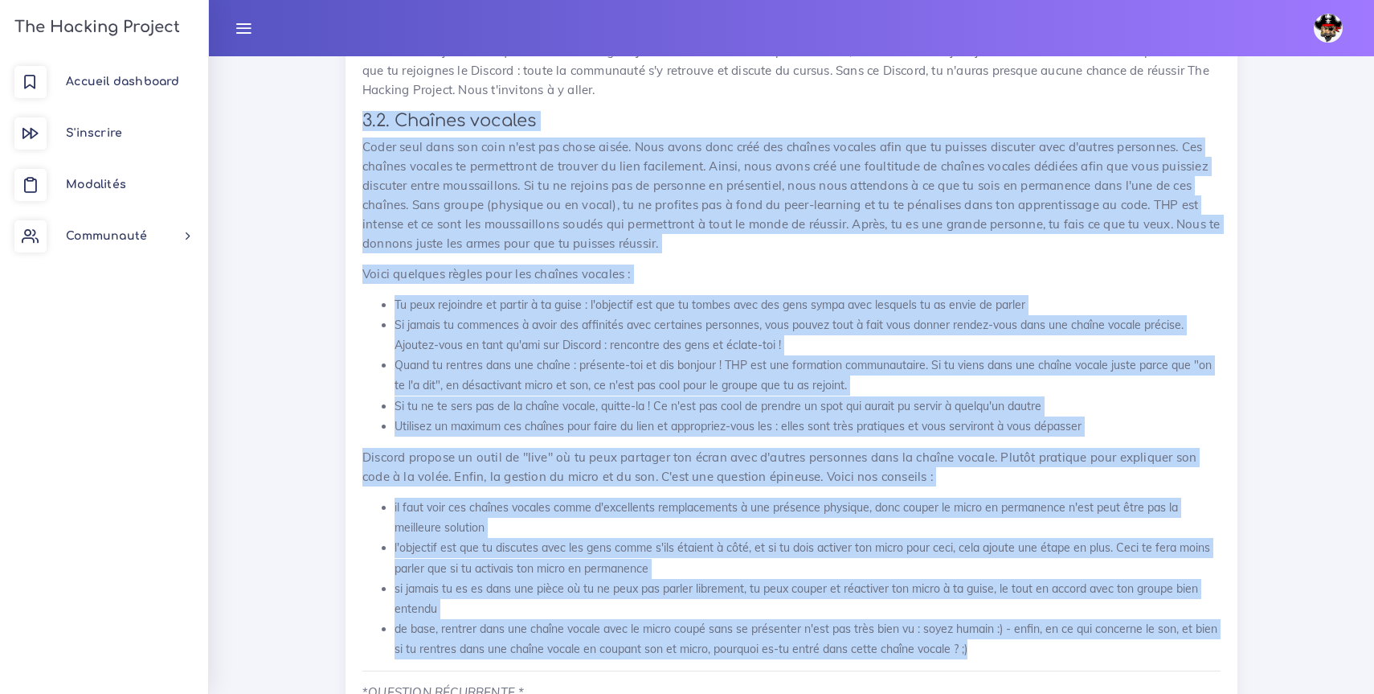
drag, startPoint x: 1020, startPoint y: 608, endPoint x: 354, endPoint y: 74, distance: 854.1
click at [354, 74] on div "Introduction à Discord Pour cette session, nous allons utiliser Discord, un pui…" at bounding box center [792, 523] width 892 height 1828
copy div "3.2. Chaînes vocales Coder seul dans son coin n'est pas chose aisée. Nous avons…"
click at [645, 448] on p "Discord propose un outil de "live" où tu peux partager ton écran avec d'autres …" at bounding box center [791, 467] width 858 height 39
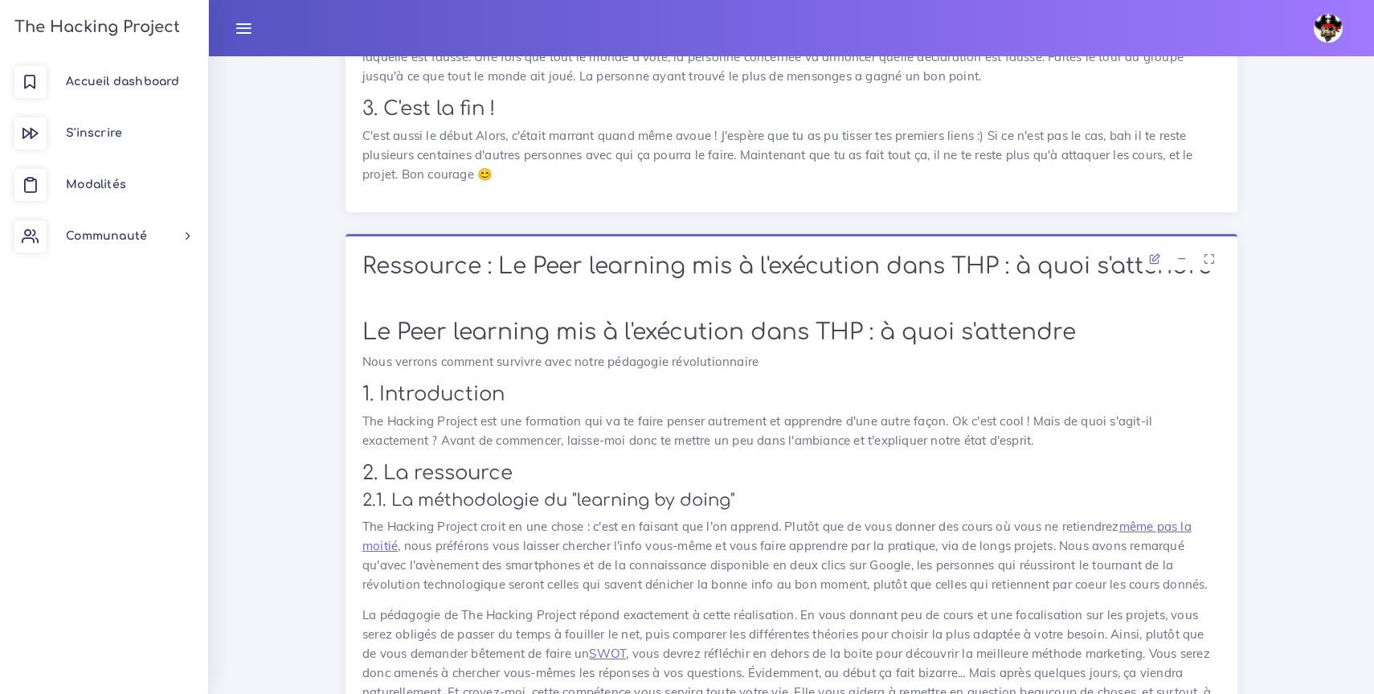
scroll to position [4925, 0]
click at [1209, 250] on icon at bounding box center [1209, 255] width 11 height 11
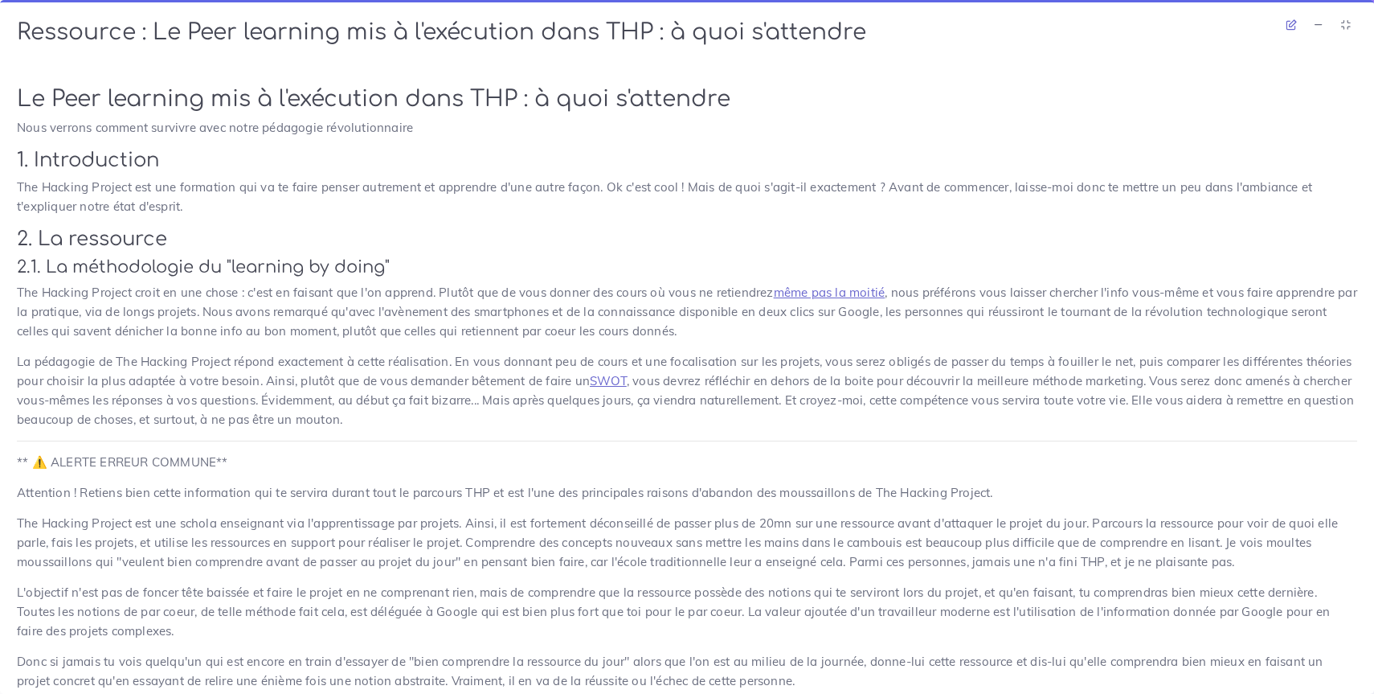
click at [1349, 27] on icon at bounding box center [1346, 24] width 11 height 11
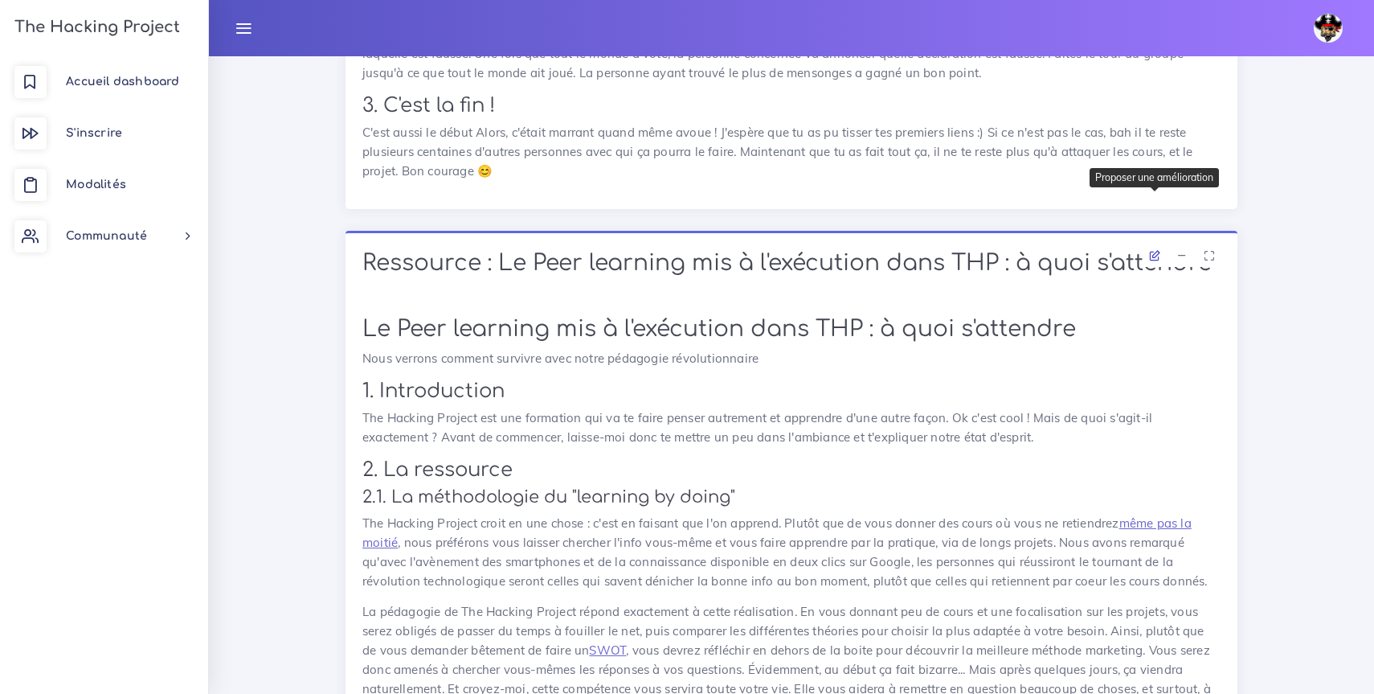
click at [1154, 250] on icon at bounding box center [1154, 255] width 11 height 11
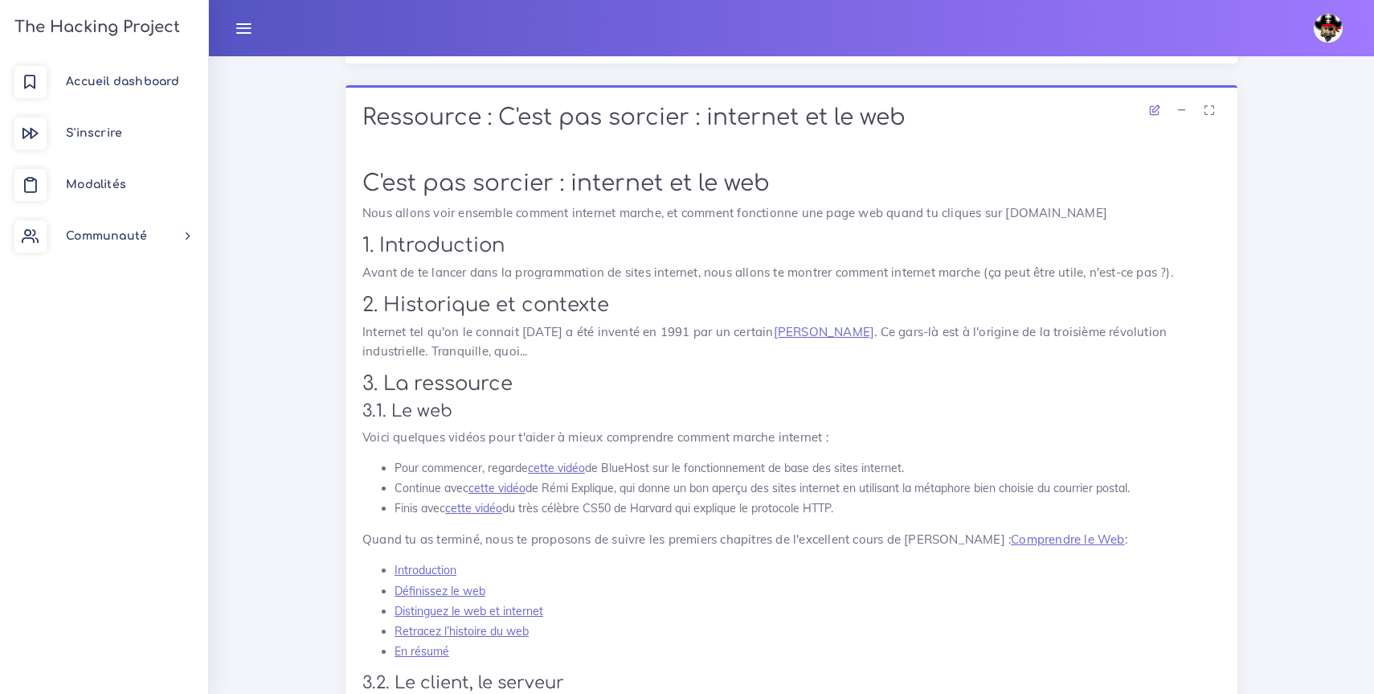
scroll to position [8285, 0]
click at [574, 473] on link "cette vidéo" at bounding box center [556, 465] width 57 height 14
click at [506, 493] on link "cette vidéo" at bounding box center [497, 485] width 57 height 14
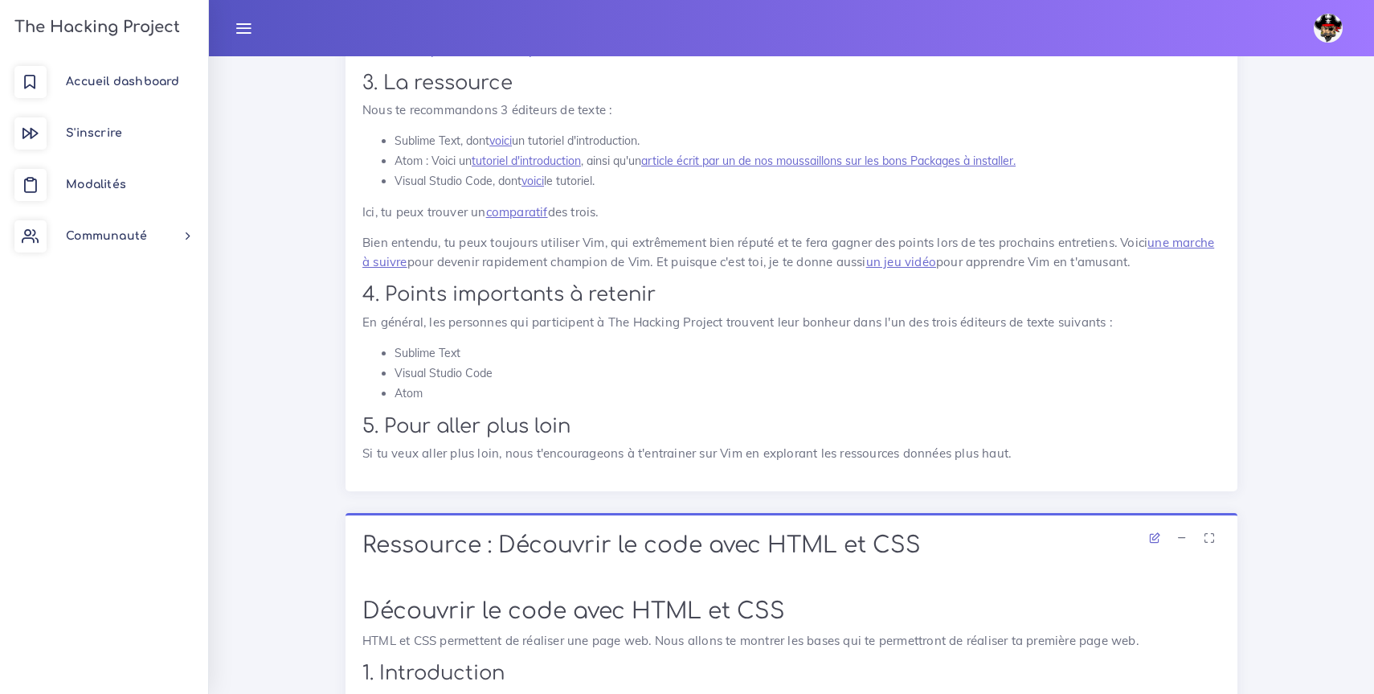
scroll to position [10194, 0]
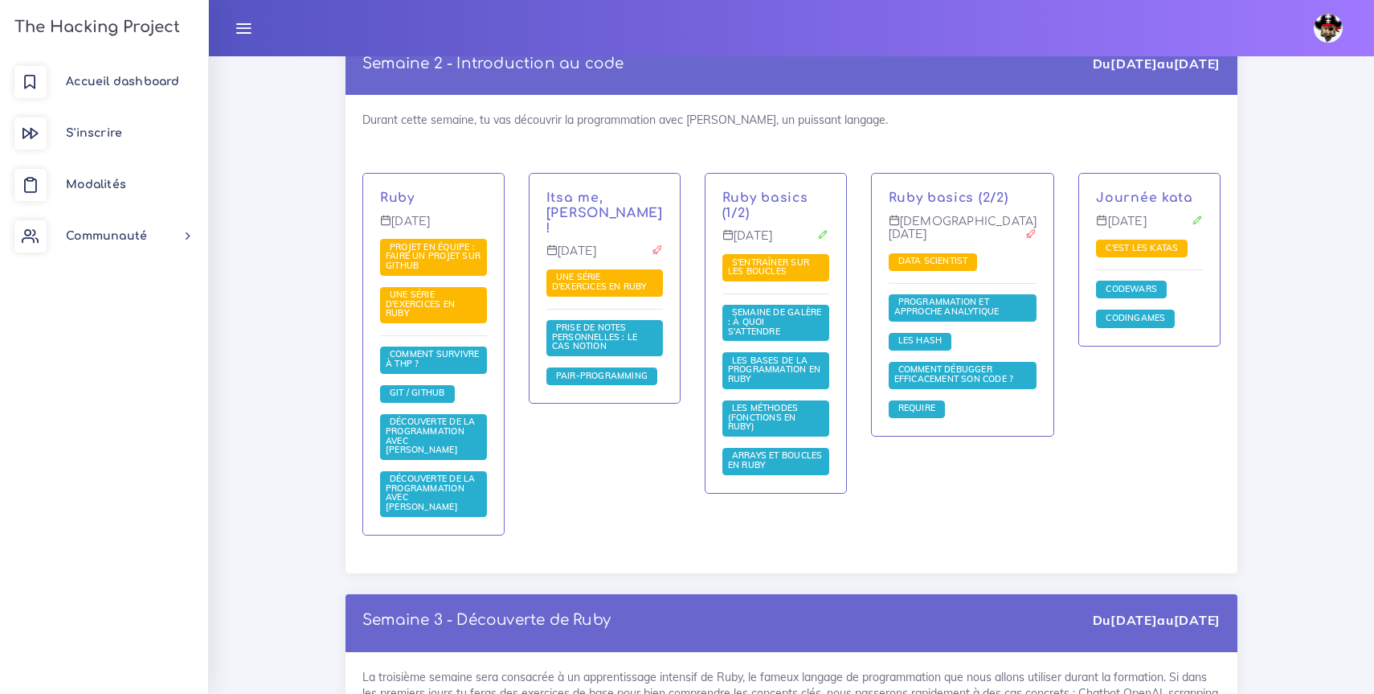
scroll to position [1107, 0]
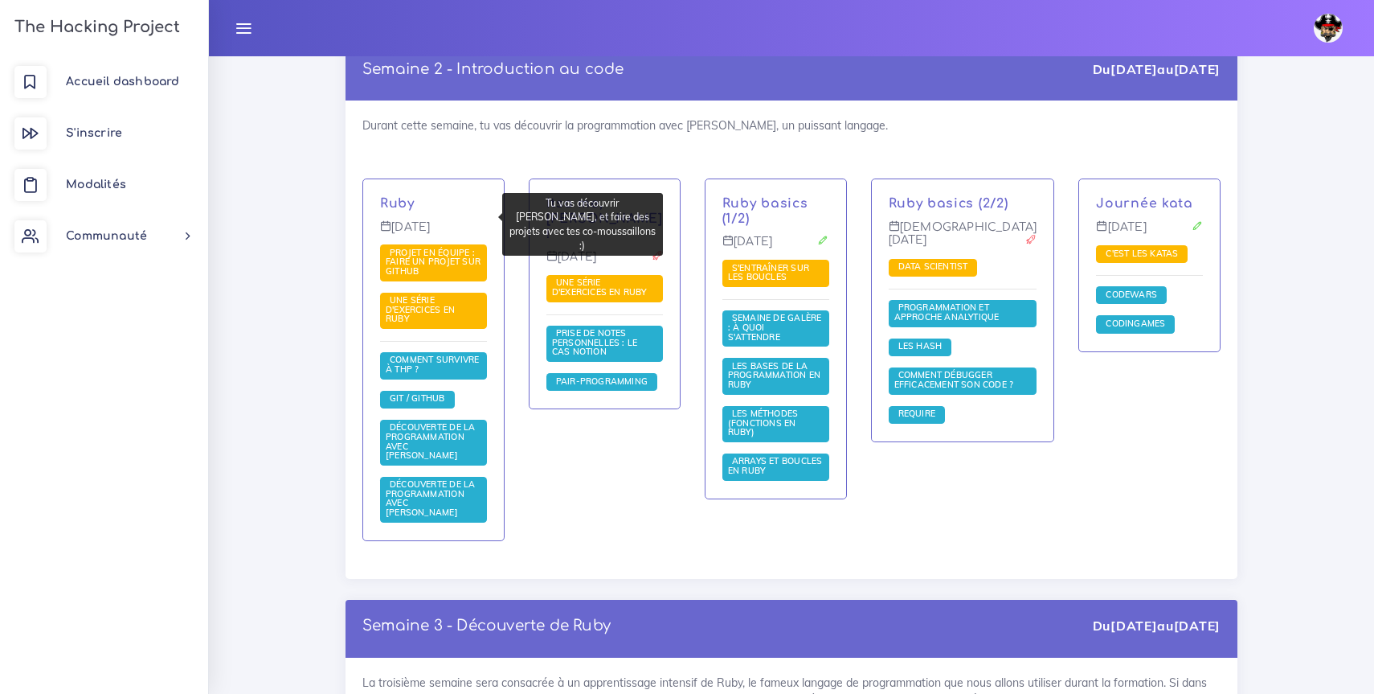
click at [440, 211] on p "Ruby" at bounding box center [433, 203] width 107 height 15
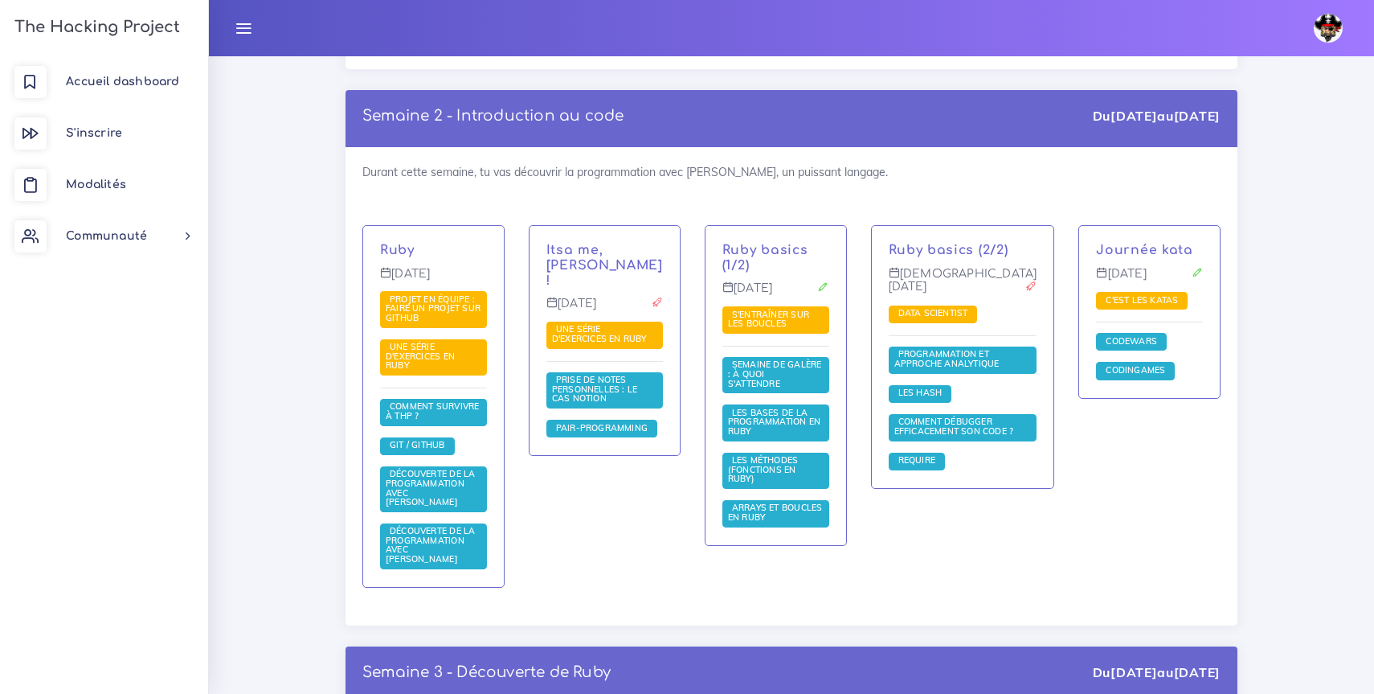
scroll to position [1075, 0]
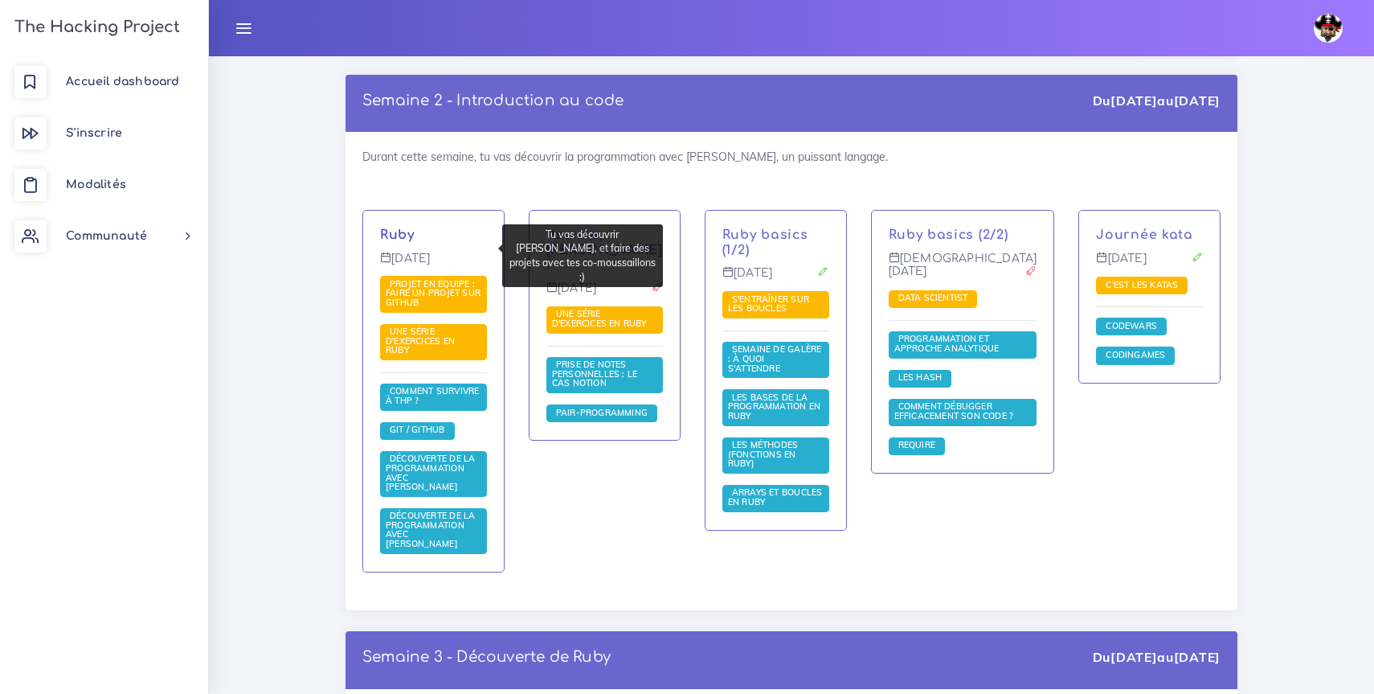
click at [398, 241] on link "Ruby" at bounding box center [397, 234] width 35 height 14
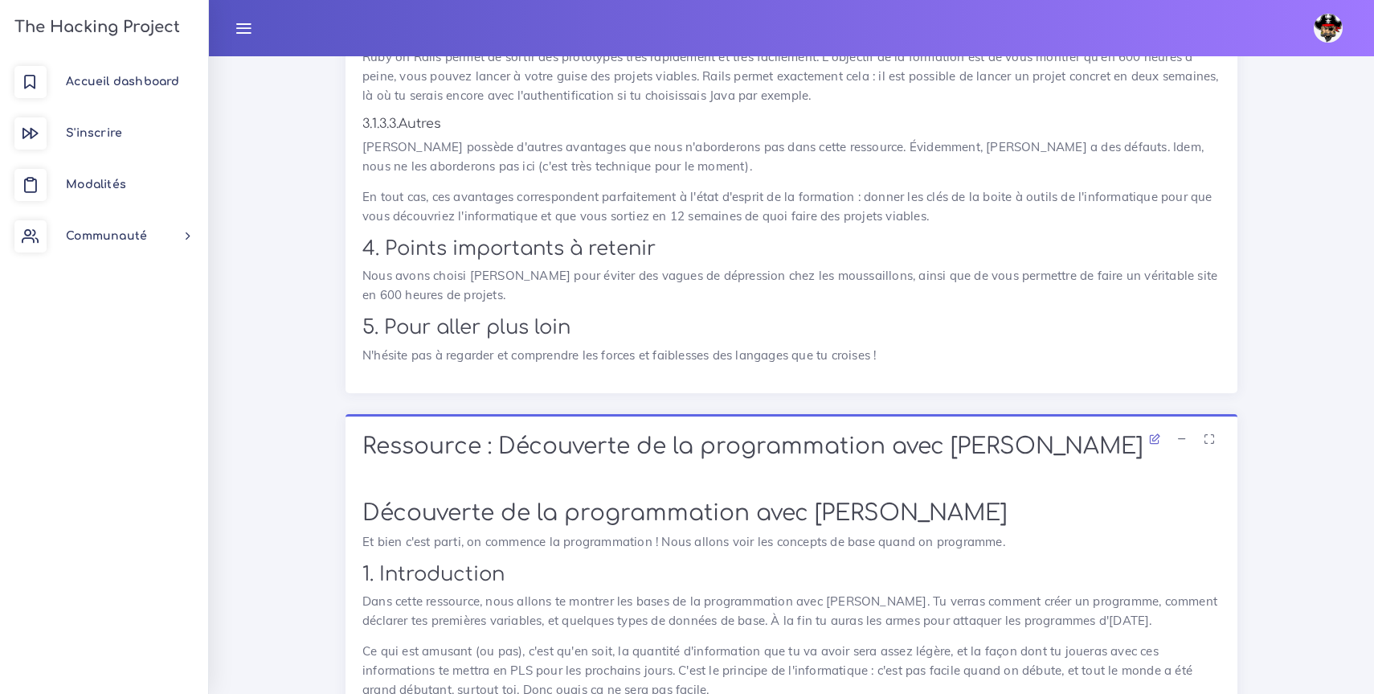
scroll to position [19025, 0]
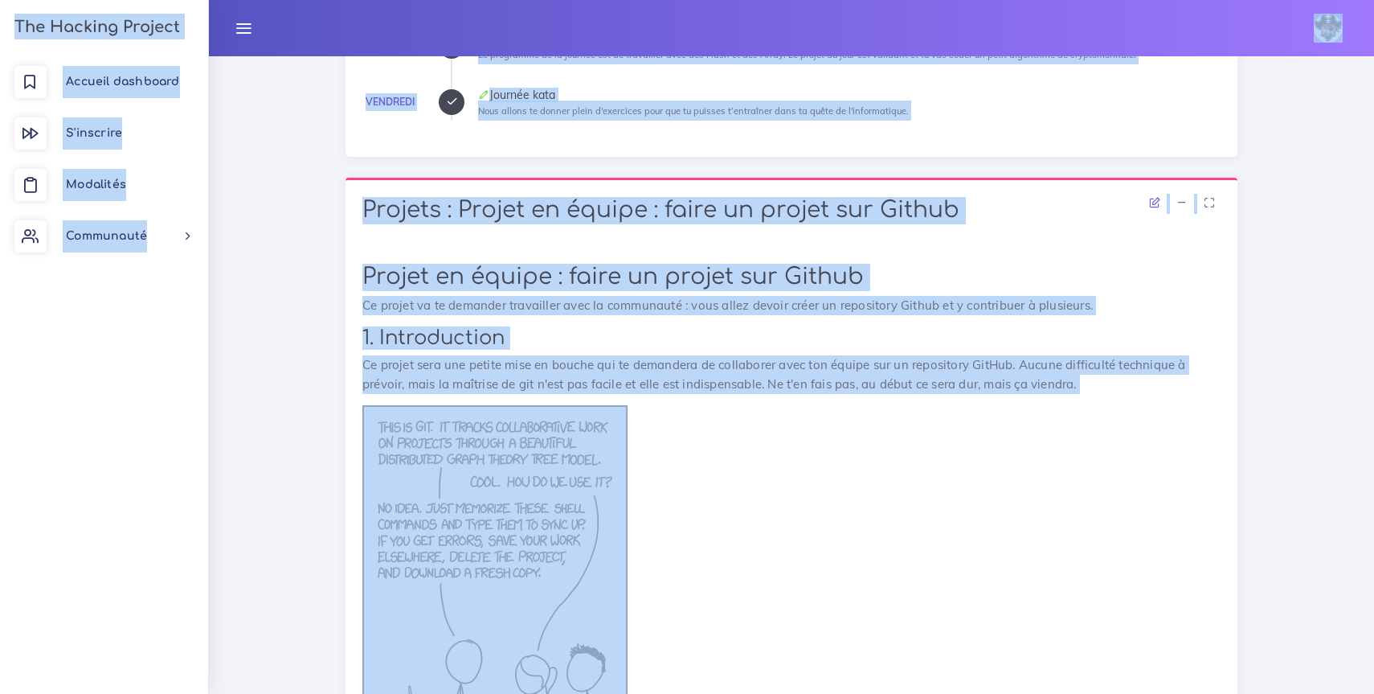
scroll to position [645, 0]
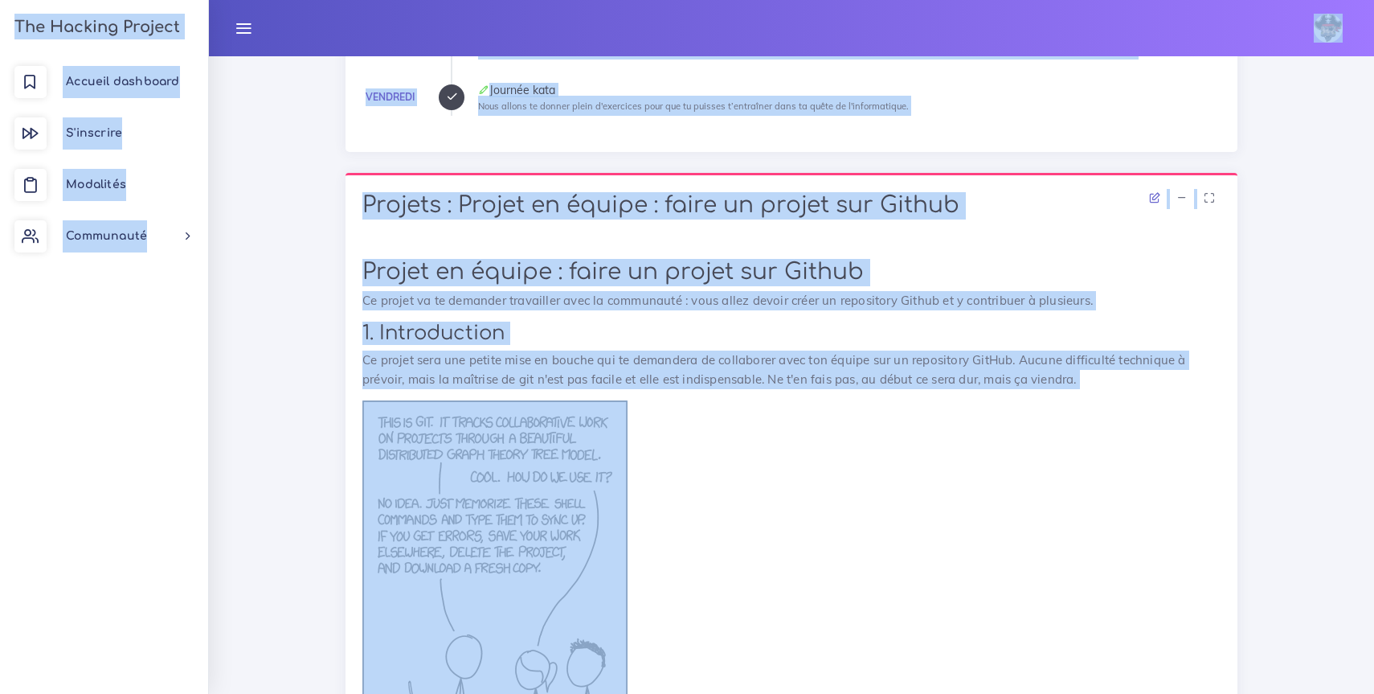
click at [740, 240] on div "Projets : Projet en équipe : faire un projet sur Github" at bounding box center [792, 207] width 892 height 69
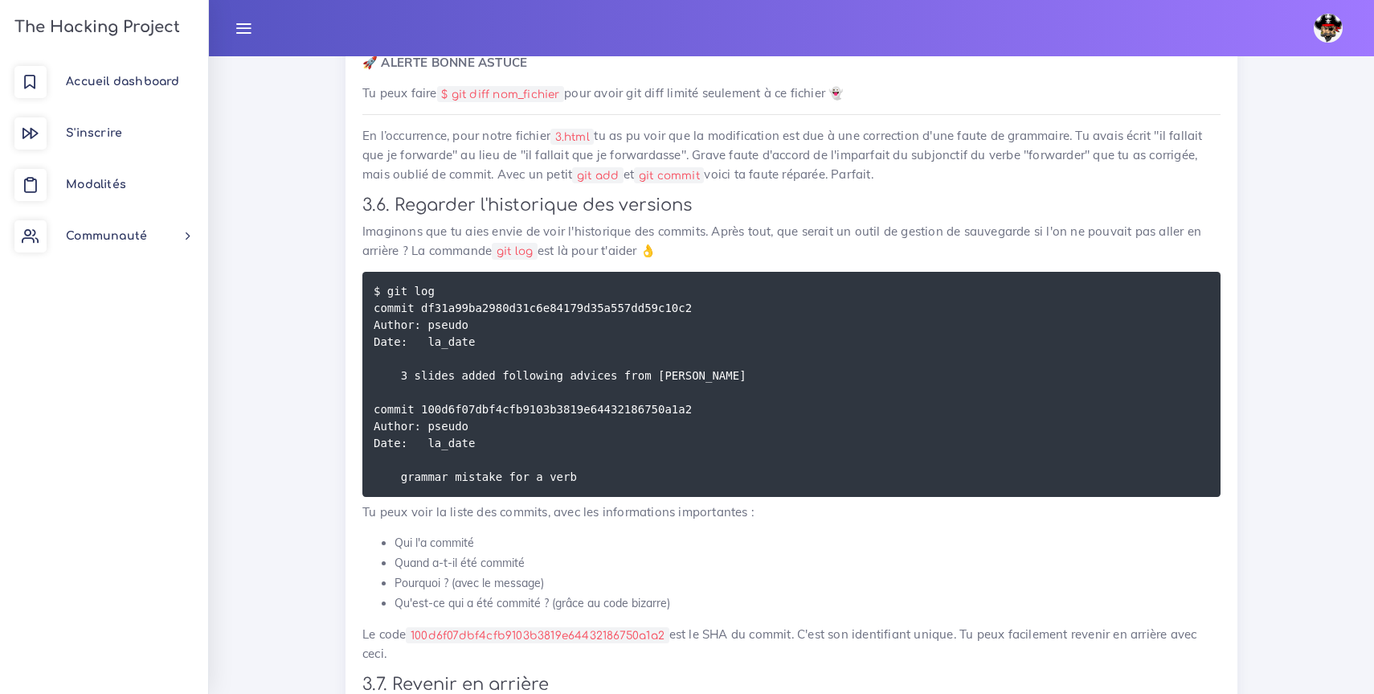
drag, startPoint x: 348, startPoint y: 191, endPoint x: 841, endPoint y: 354, distance: 519.0
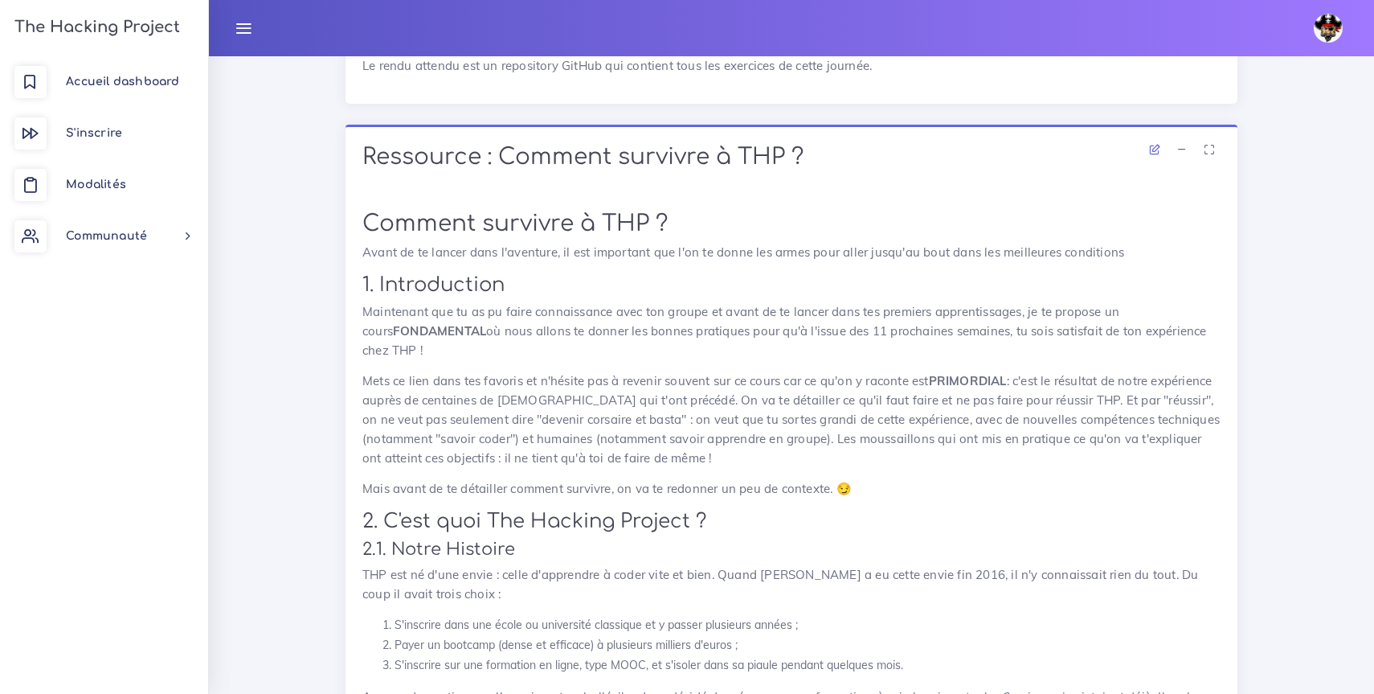
scroll to position [5312, 0]
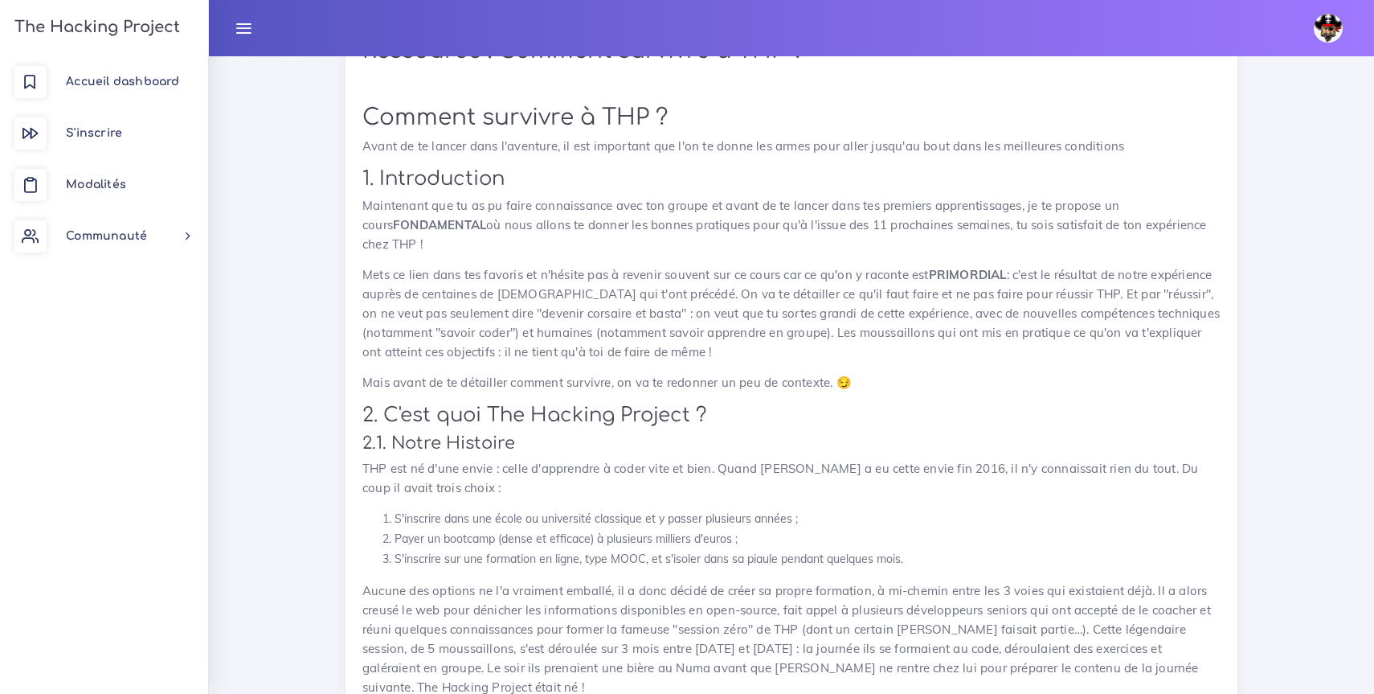
drag, startPoint x: 358, startPoint y: 309, endPoint x: 884, endPoint y: 477, distance: 552.8
copy div "Projets : Une série d'exercices en Ruby Une série d'exercices en Ruby Tu vas fa…"
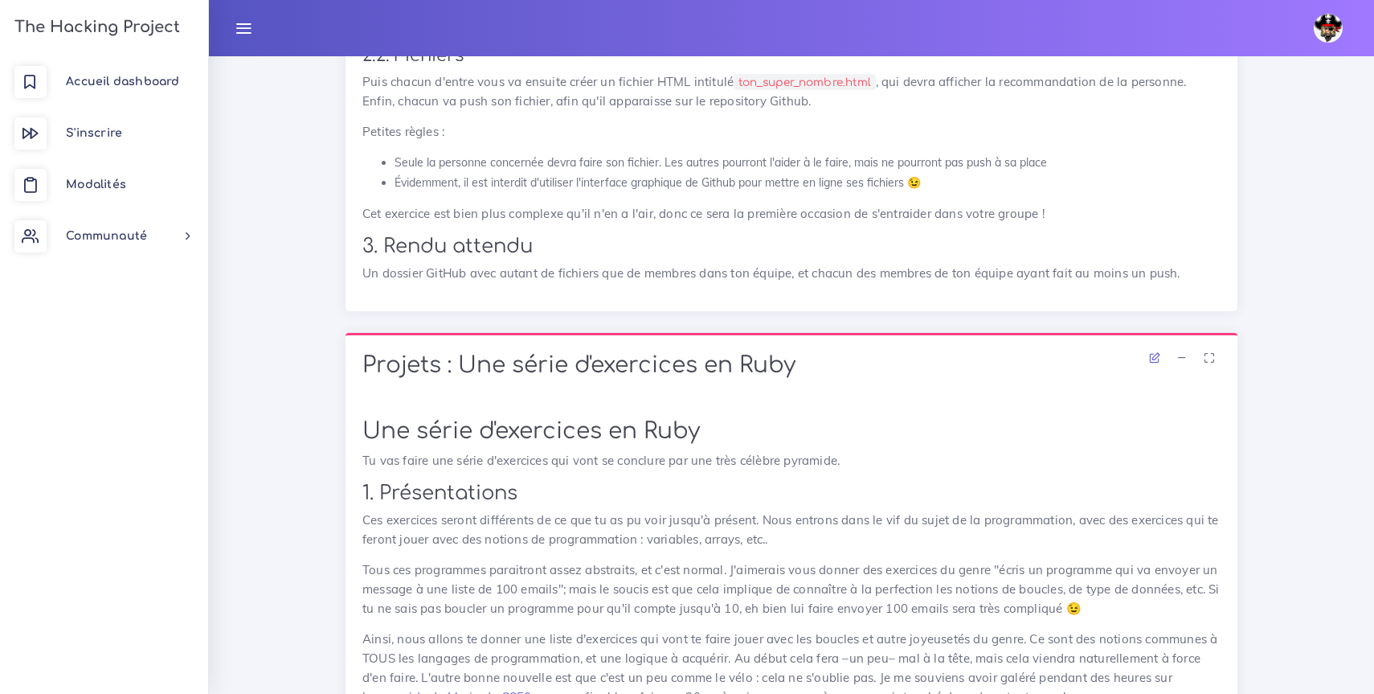
scroll to position [0, 0]
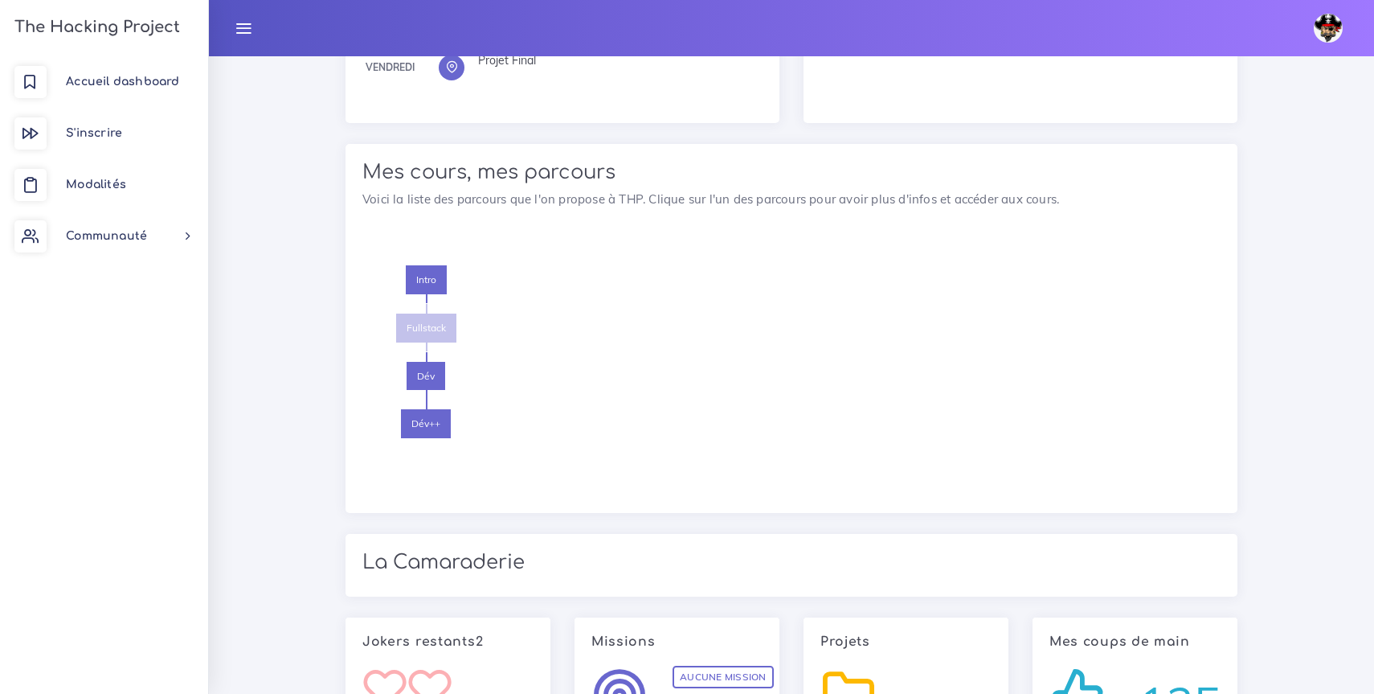
click at [425, 323] on span "Fullstack" at bounding box center [426, 327] width 60 height 29
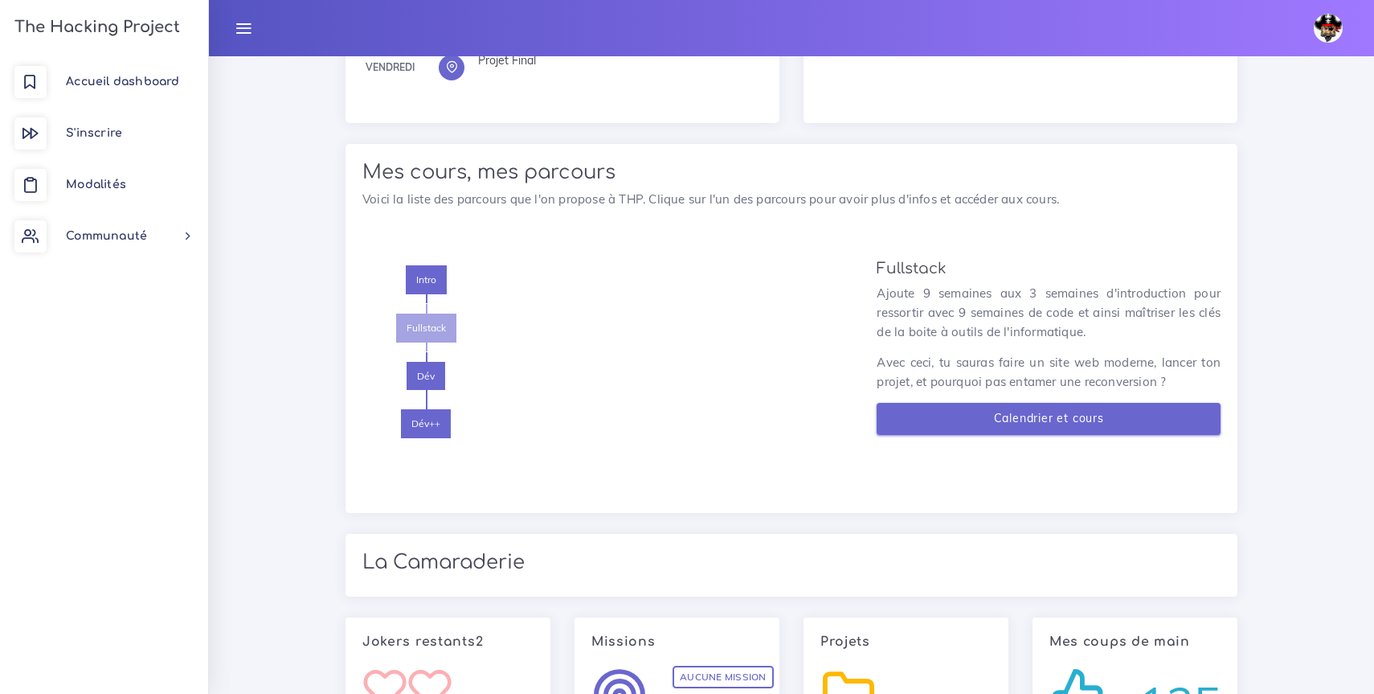
click at [1000, 414] on link "Calendrier et cours" at bounding box center [1049, 419] width 344 height 33
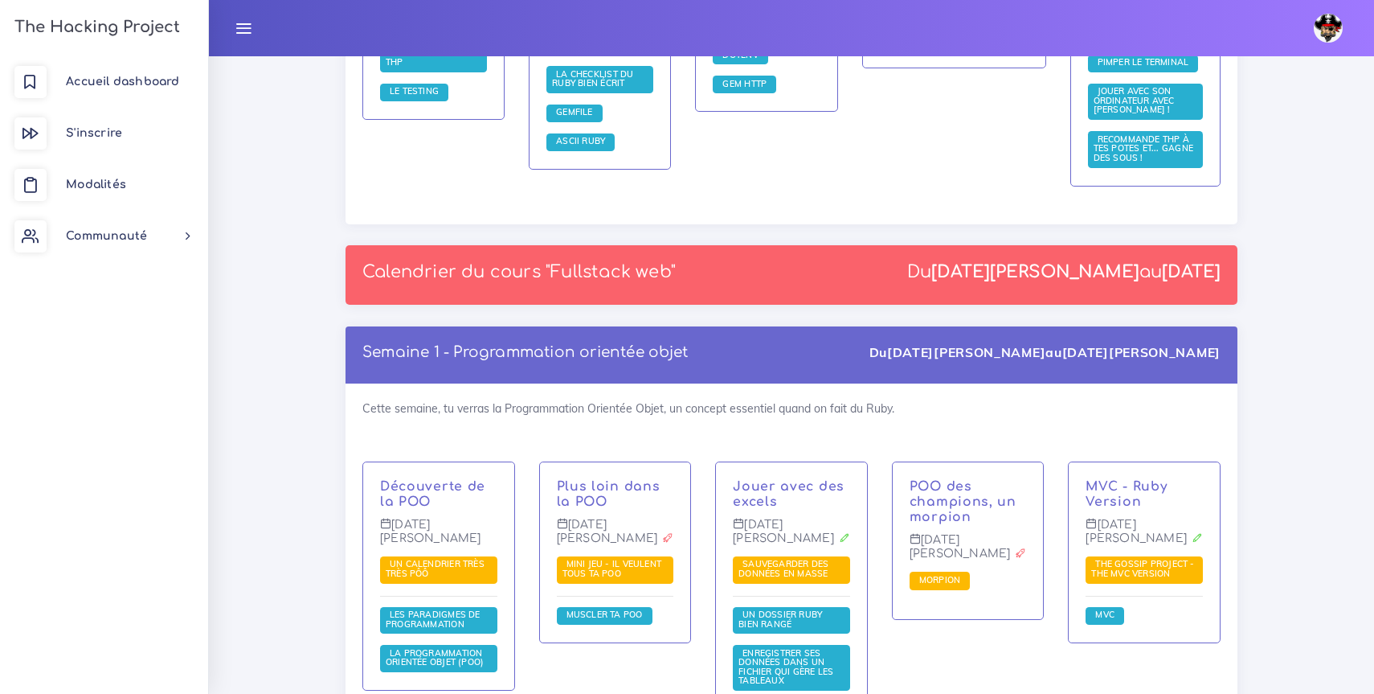
scroll to position [2078, 0]
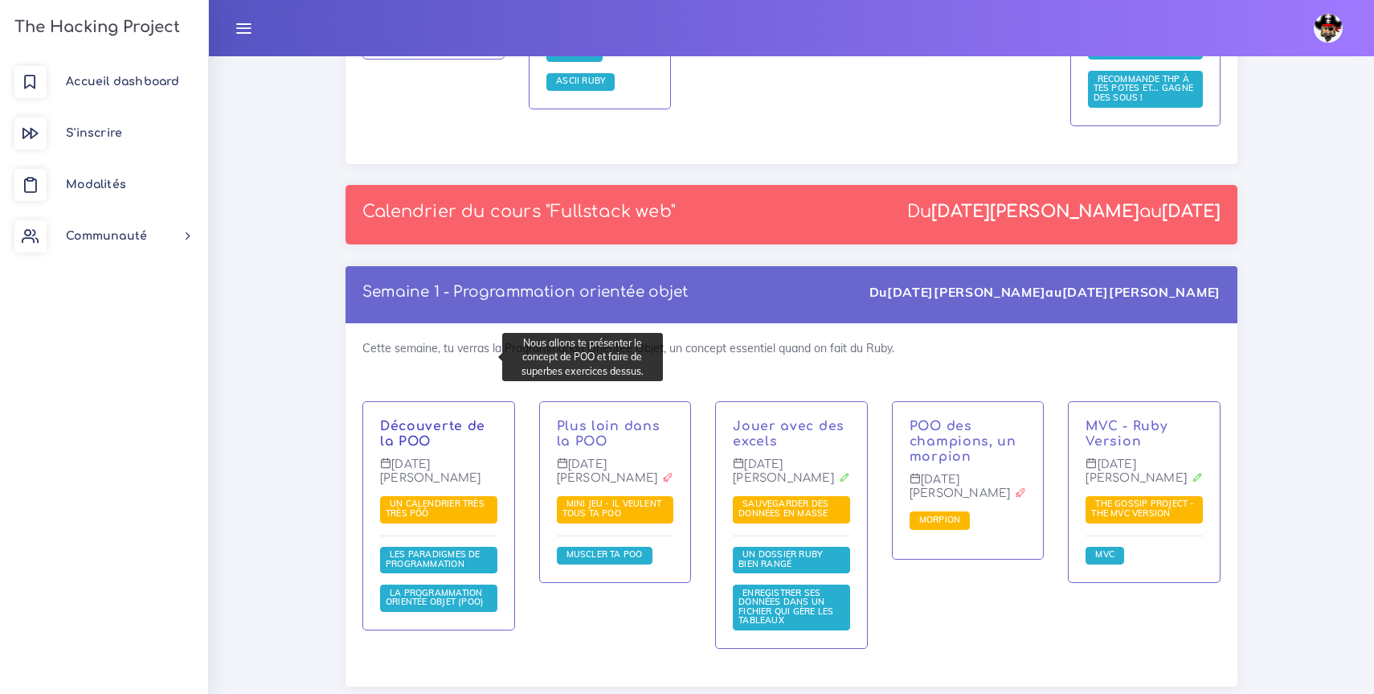
click at [439, 419] on link "Découverte de la POO" at bounding box center [432, 434] width 105 height 30
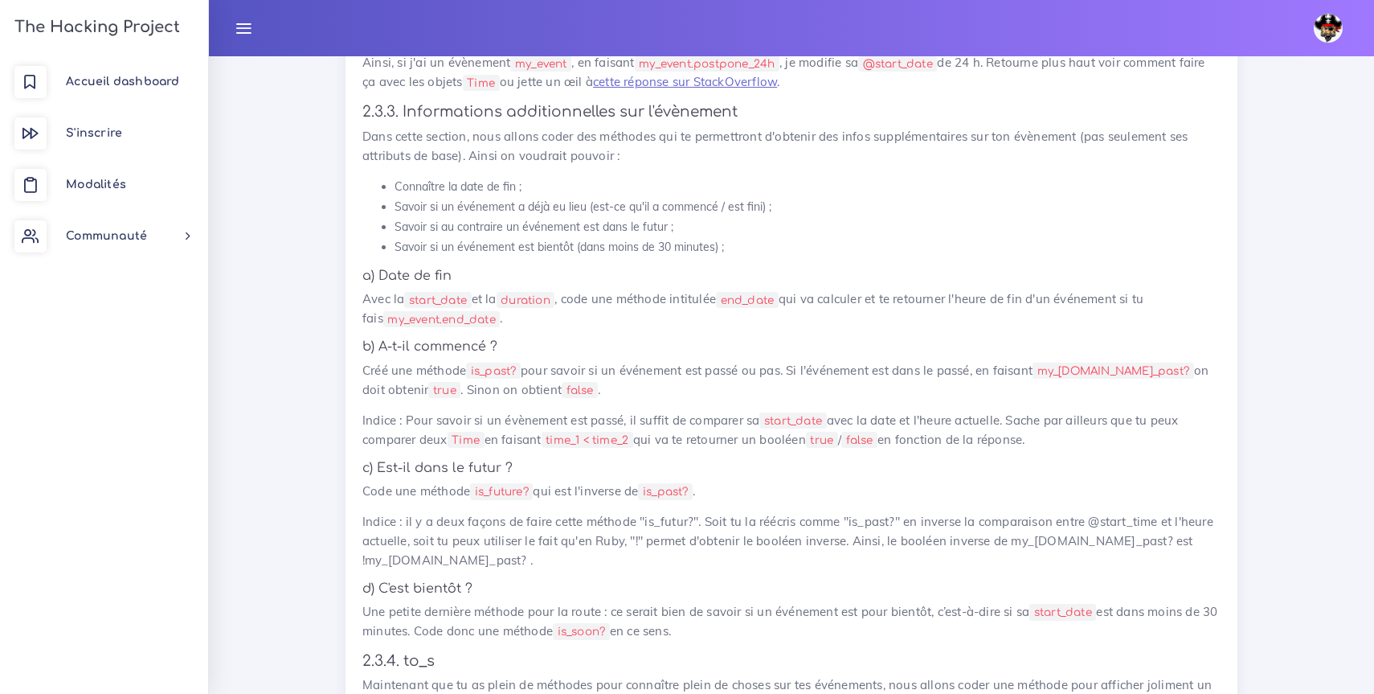
scroll to position [3998, 0]
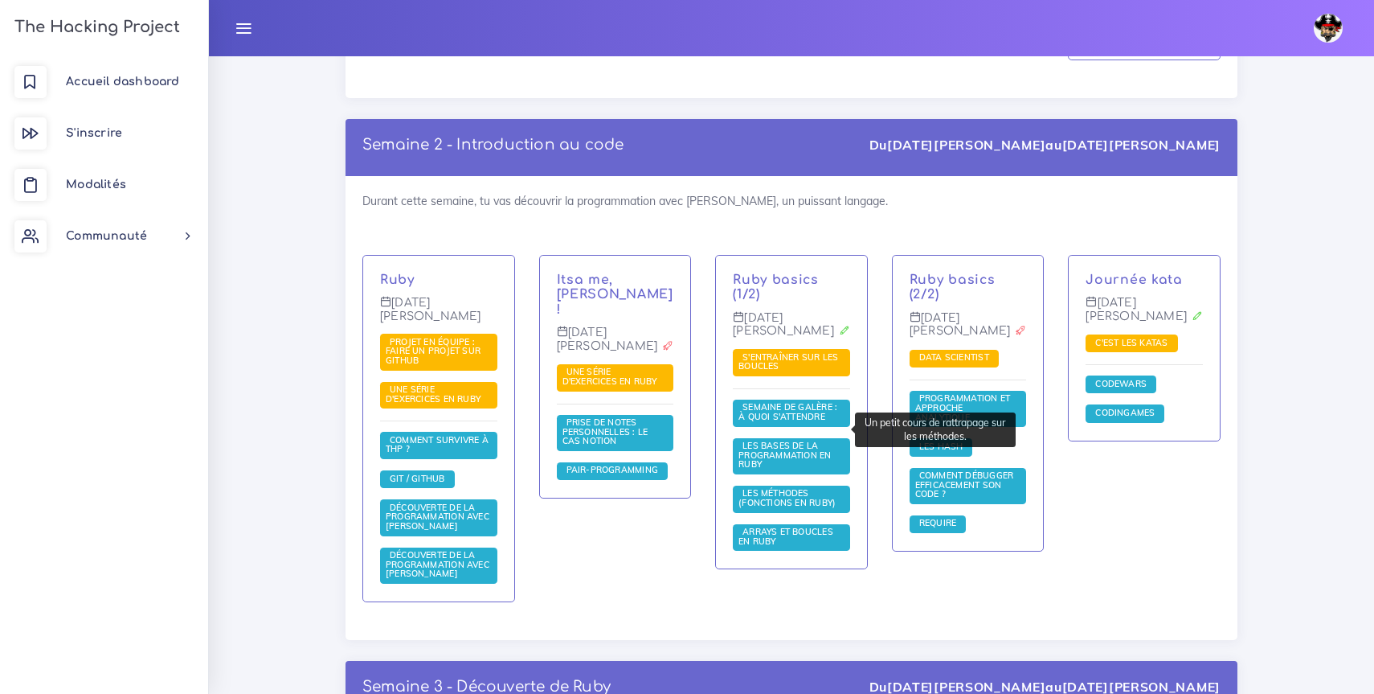
scroll to position [1072, 0]
